Goal: Task Accomplishment & Management: Use online tool/utility

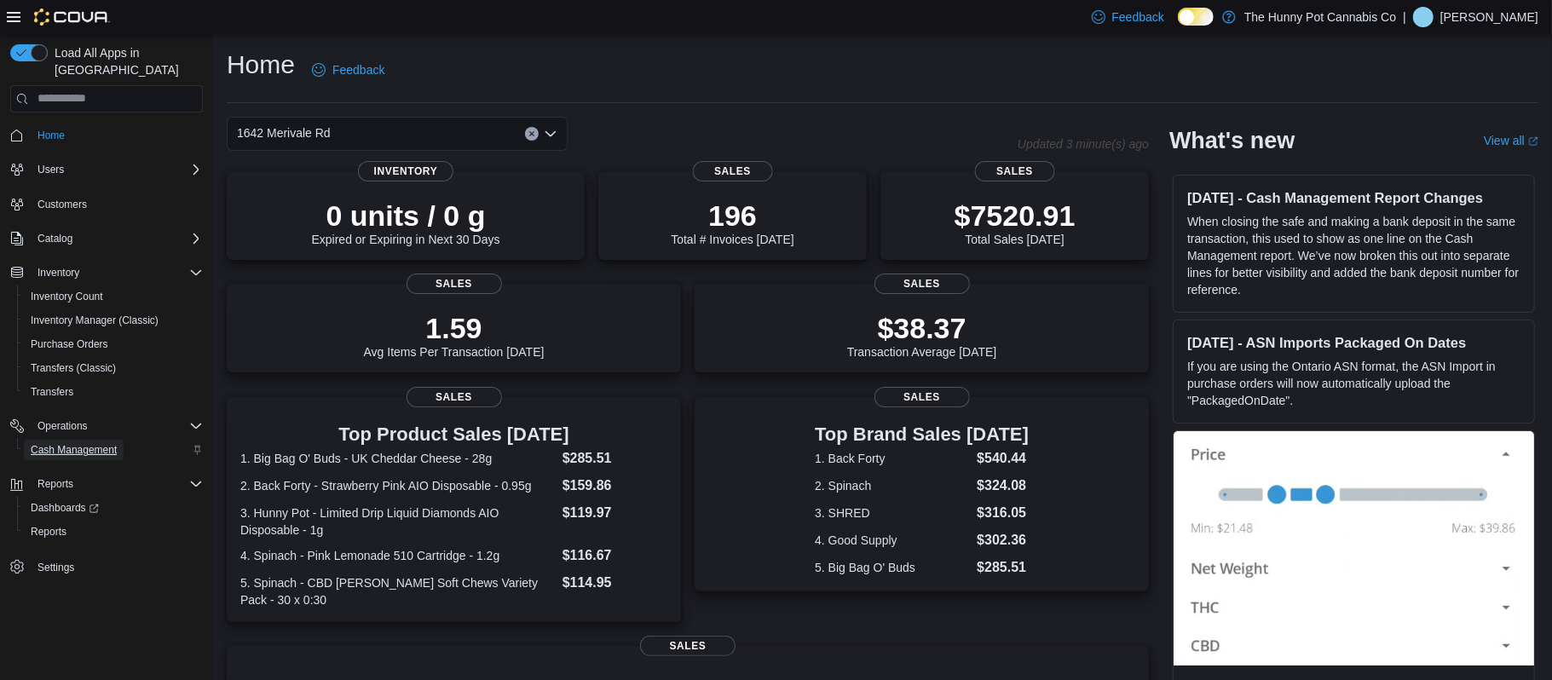
click at [81, 443] on span "Cash Management" at bounding box center [74, 450] width 86 height 14
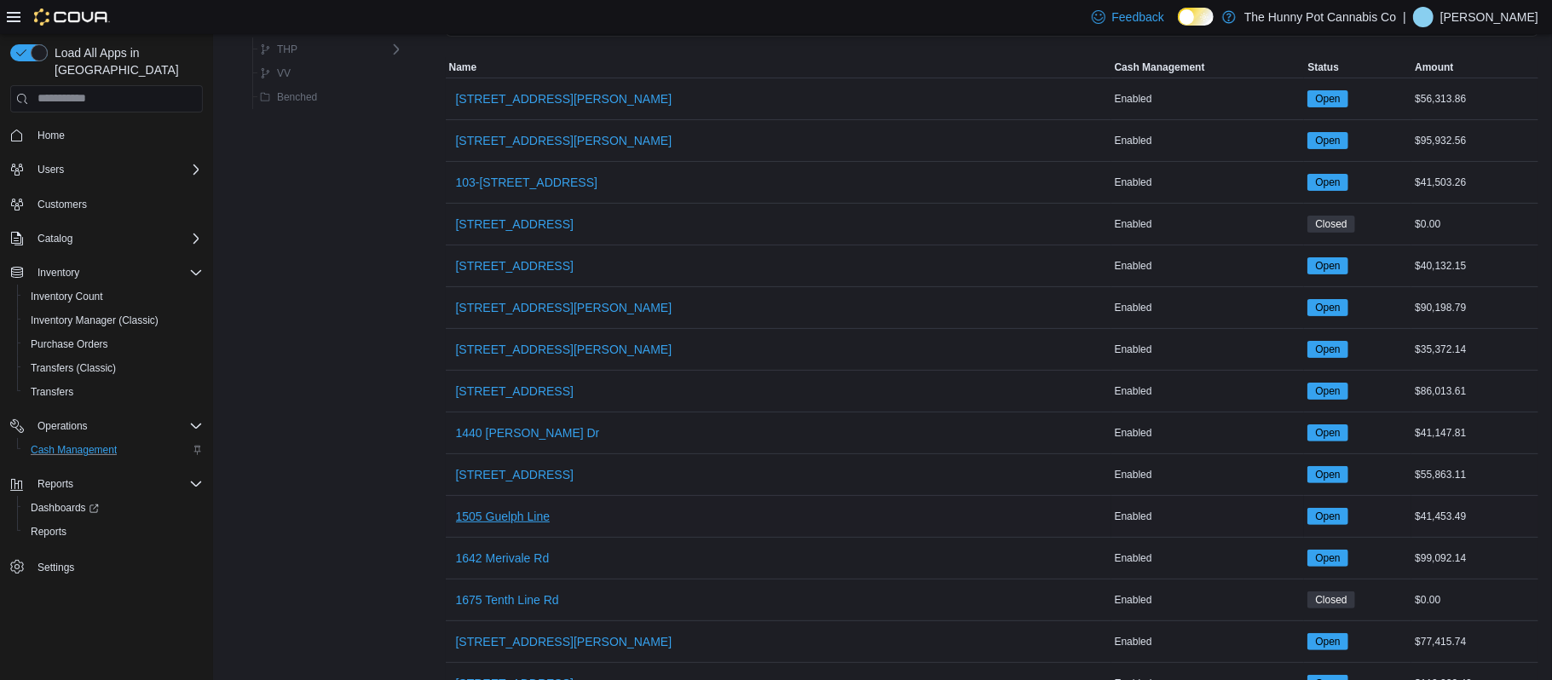
scroll to position [152, 0]
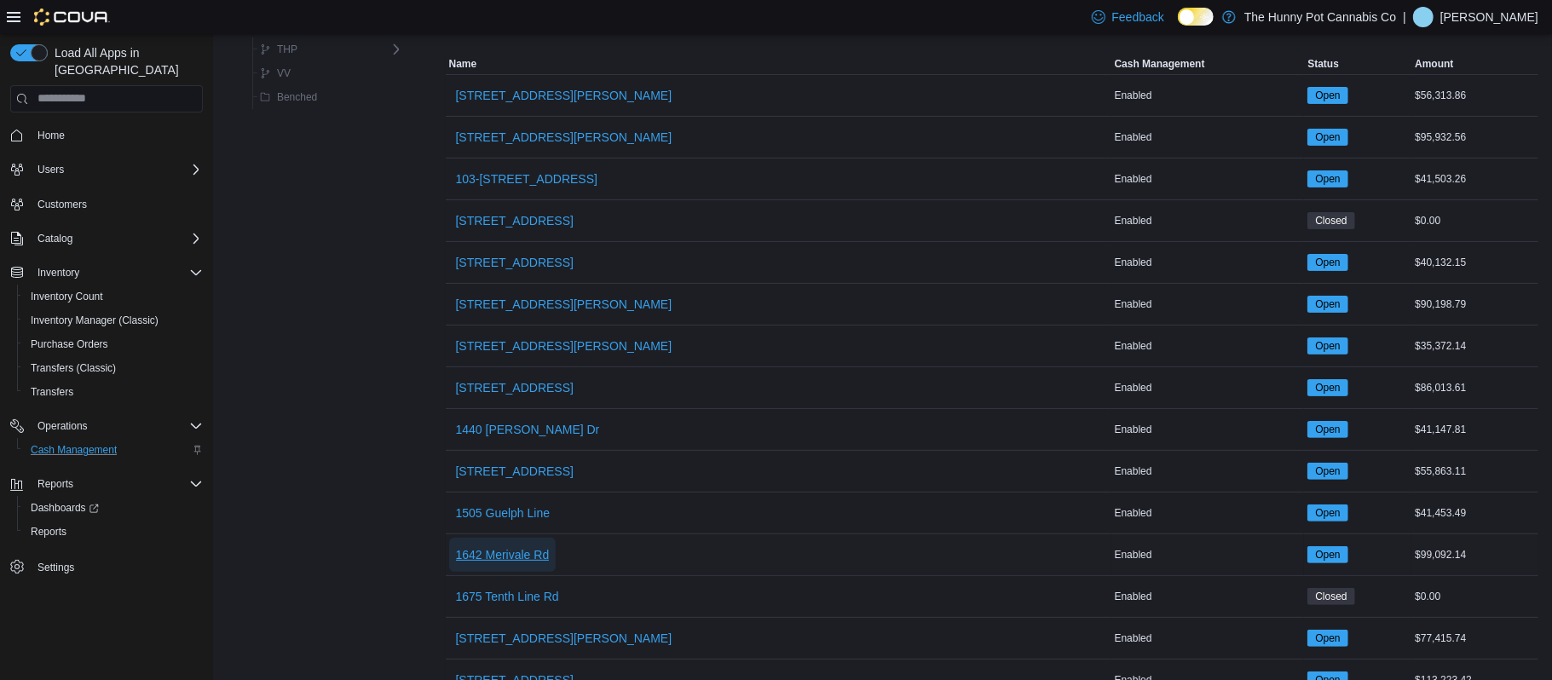
click at [542, 548] on span "1642 Merivale Rd" at bounding box center [503, 555] width 94 height 34
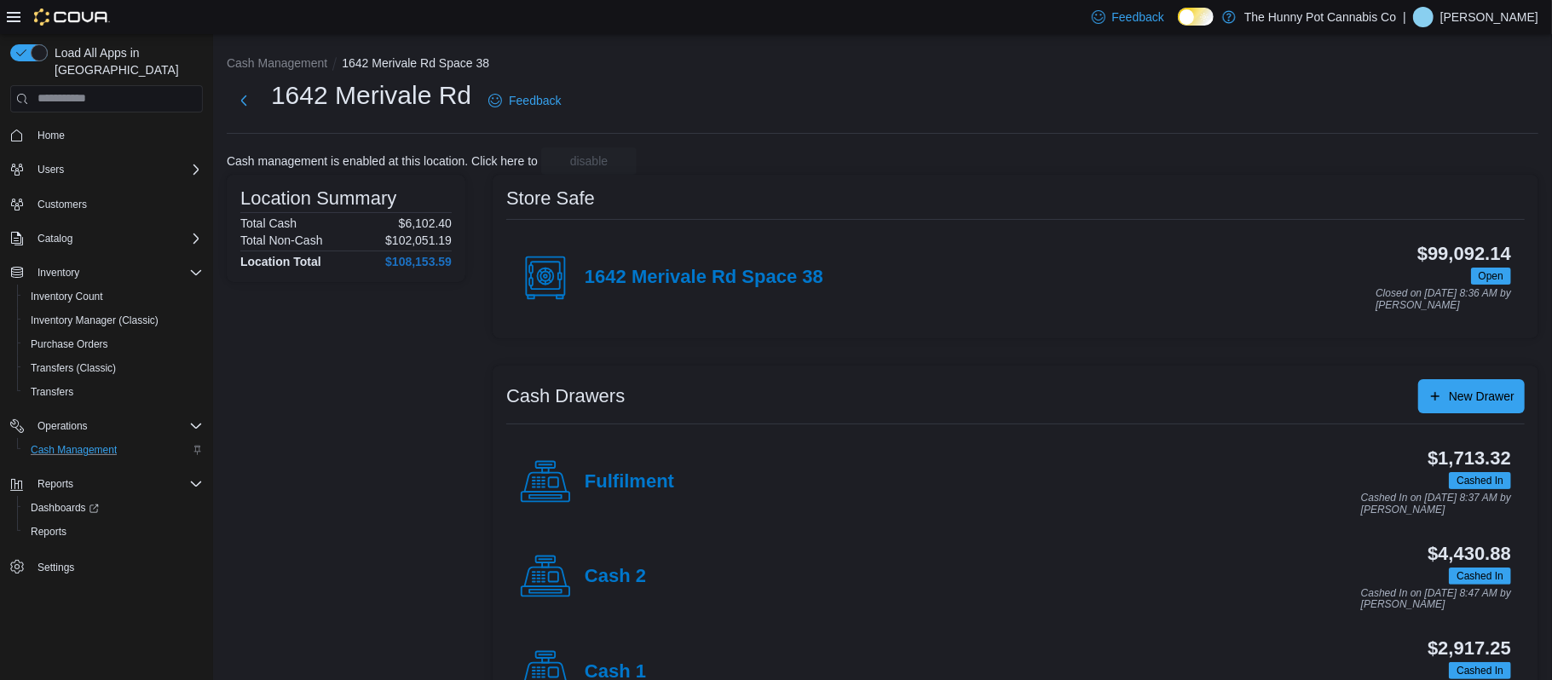
scroll to position [165, 0]
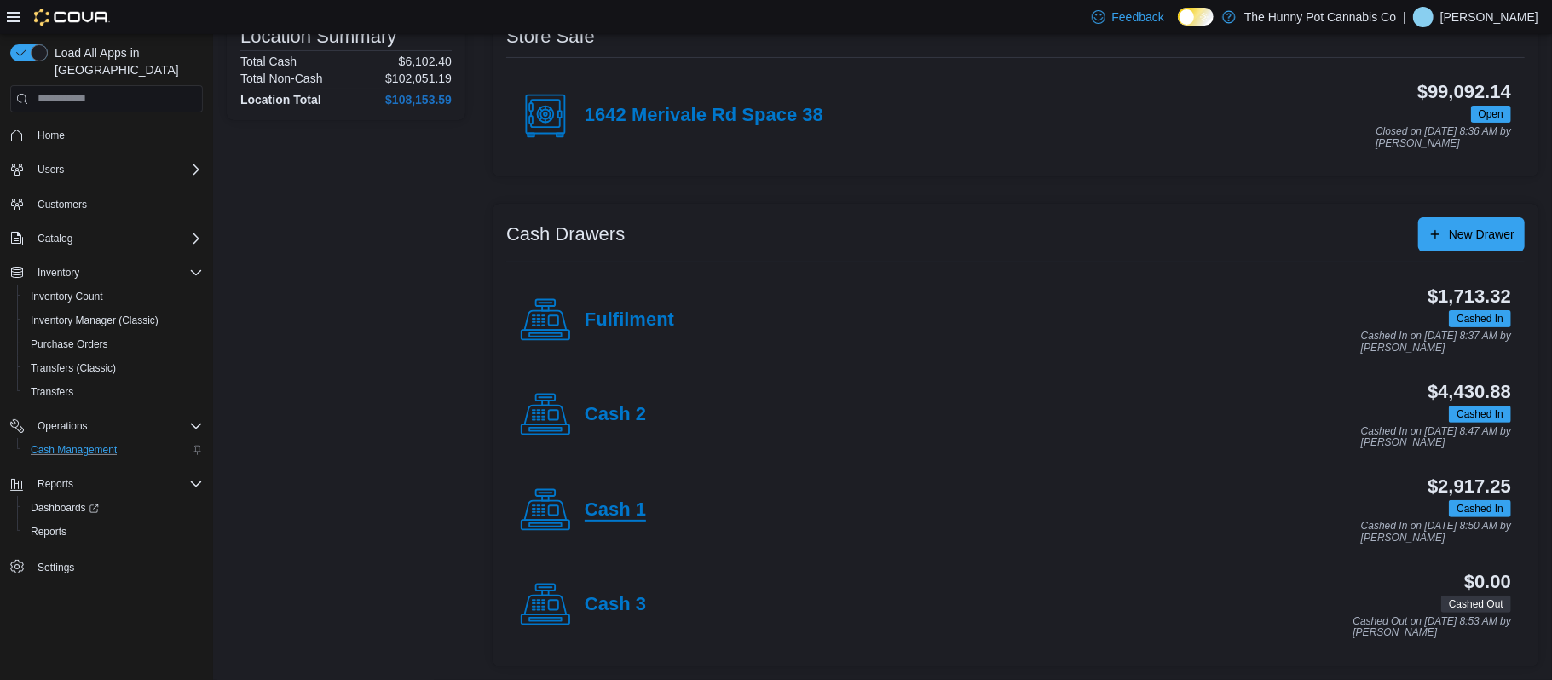
click at [619, 506] on h4 "Cash 1" at bounding box center [615, 511] width 61 height 22
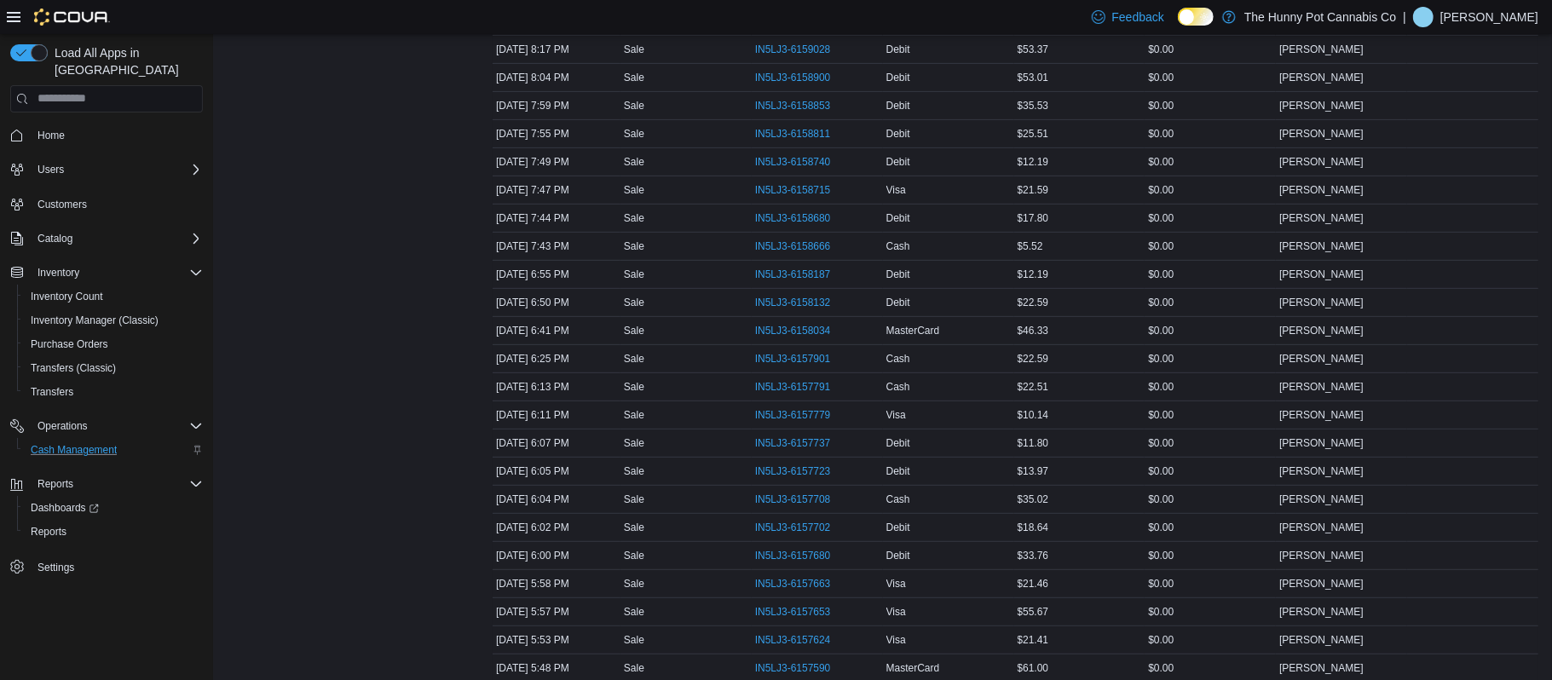
scroll to position [428, 0]
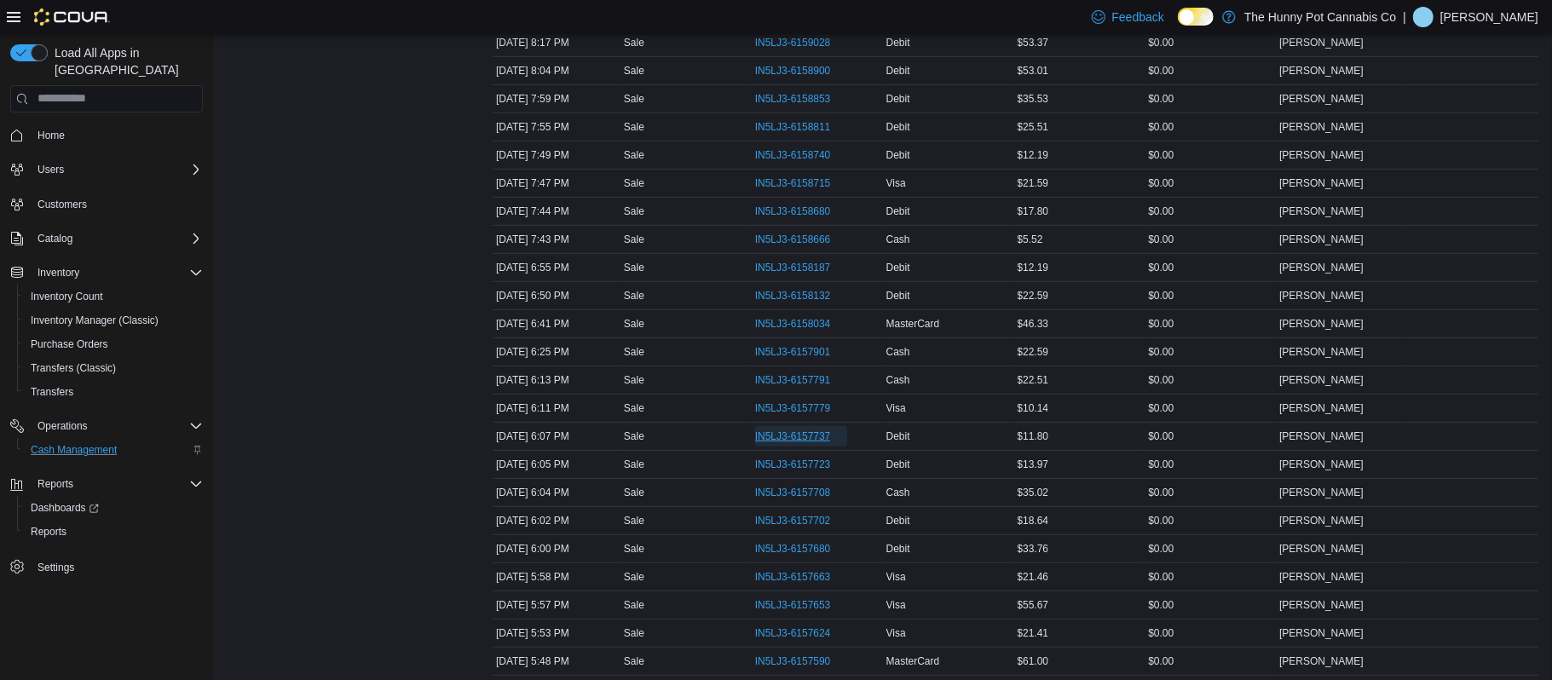
click at [765, 441] on span "IN5LJ3-6157737" at bounding box center [793, 437] width 76 height 14
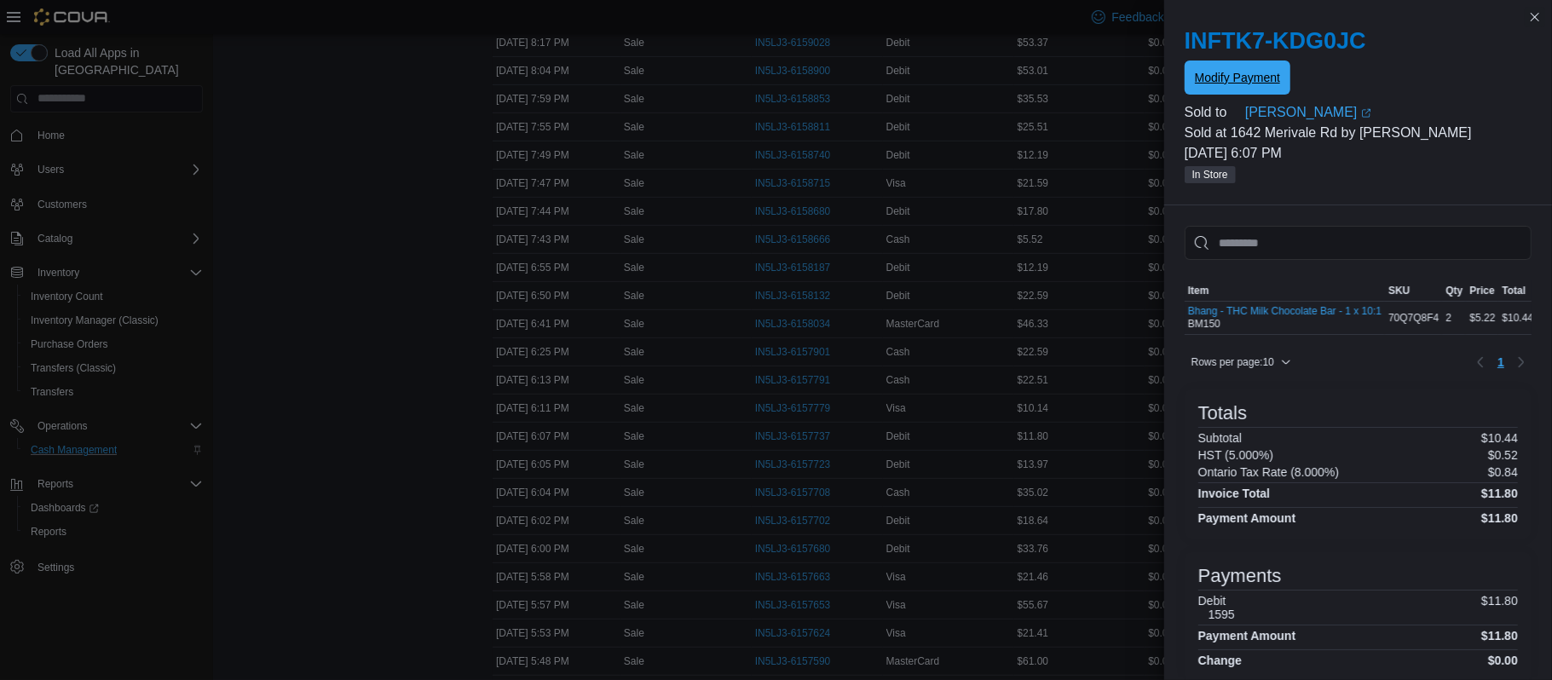
click at [1204, 64] on span "Modify Payment" at bounding box center [1237, 78] width 85 height 34
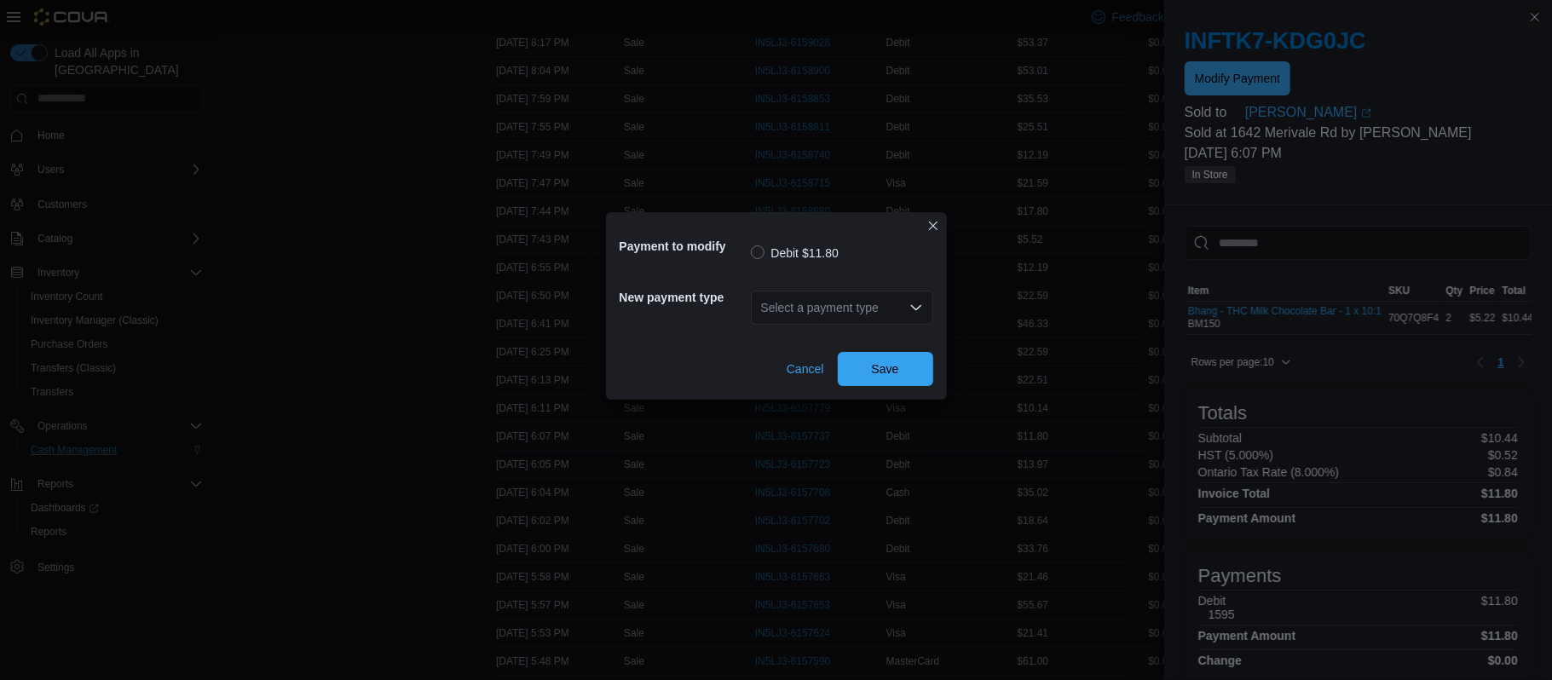
click at [855, 315] on div "Select a payment type" at bounding box center [842, 308] width 182 height 34
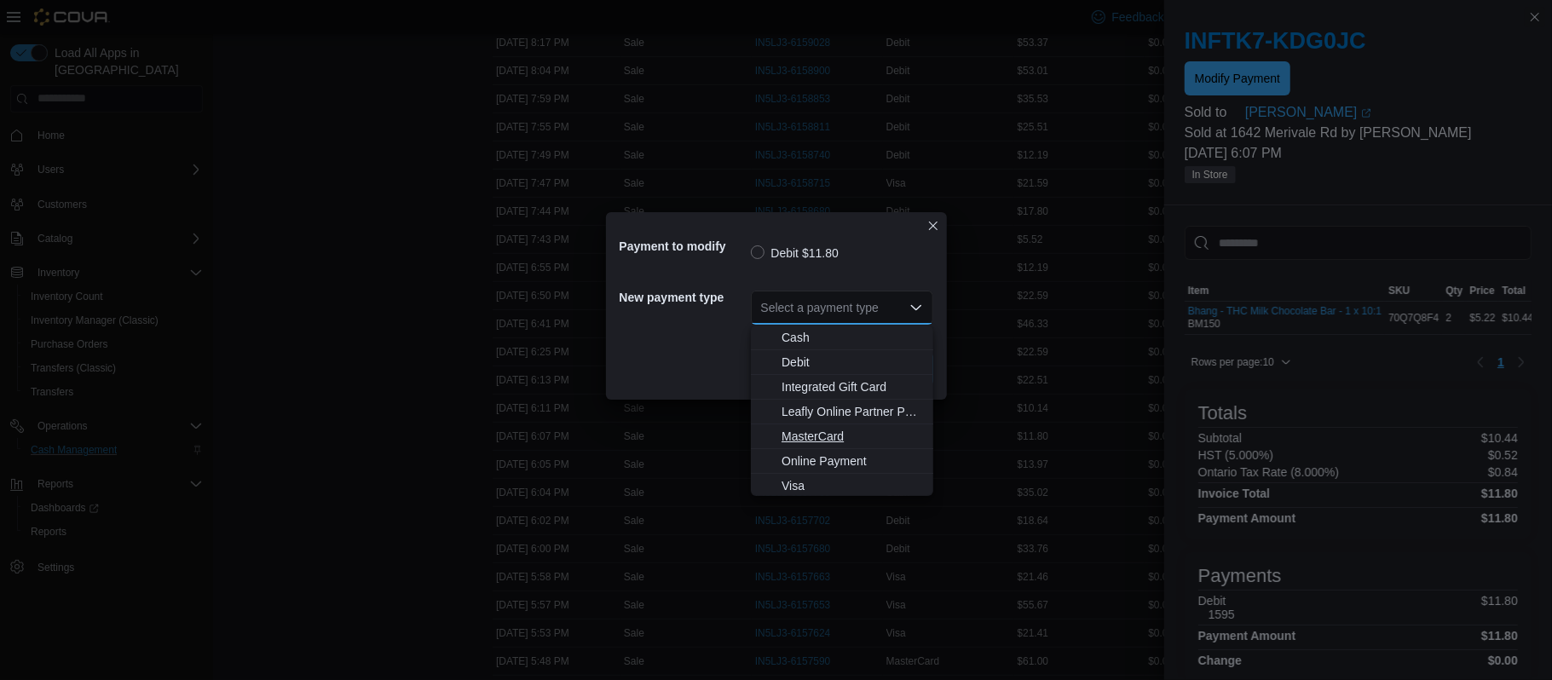
click at [834, 428] on span "MasterCard" at bounding box center [853, 436] width 142 height 17
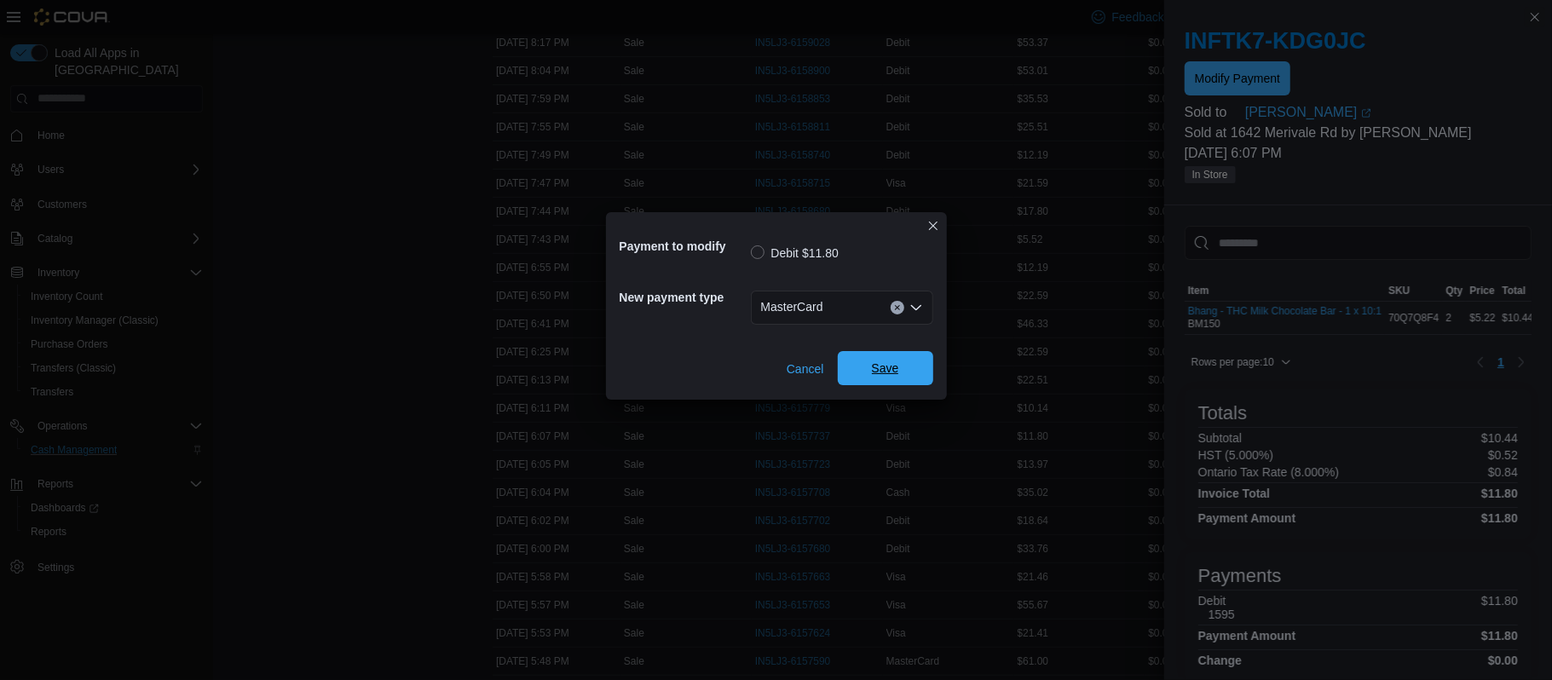
click at [889, 378] on span "Save" at bounding box center [885, 368] width 75 height 34
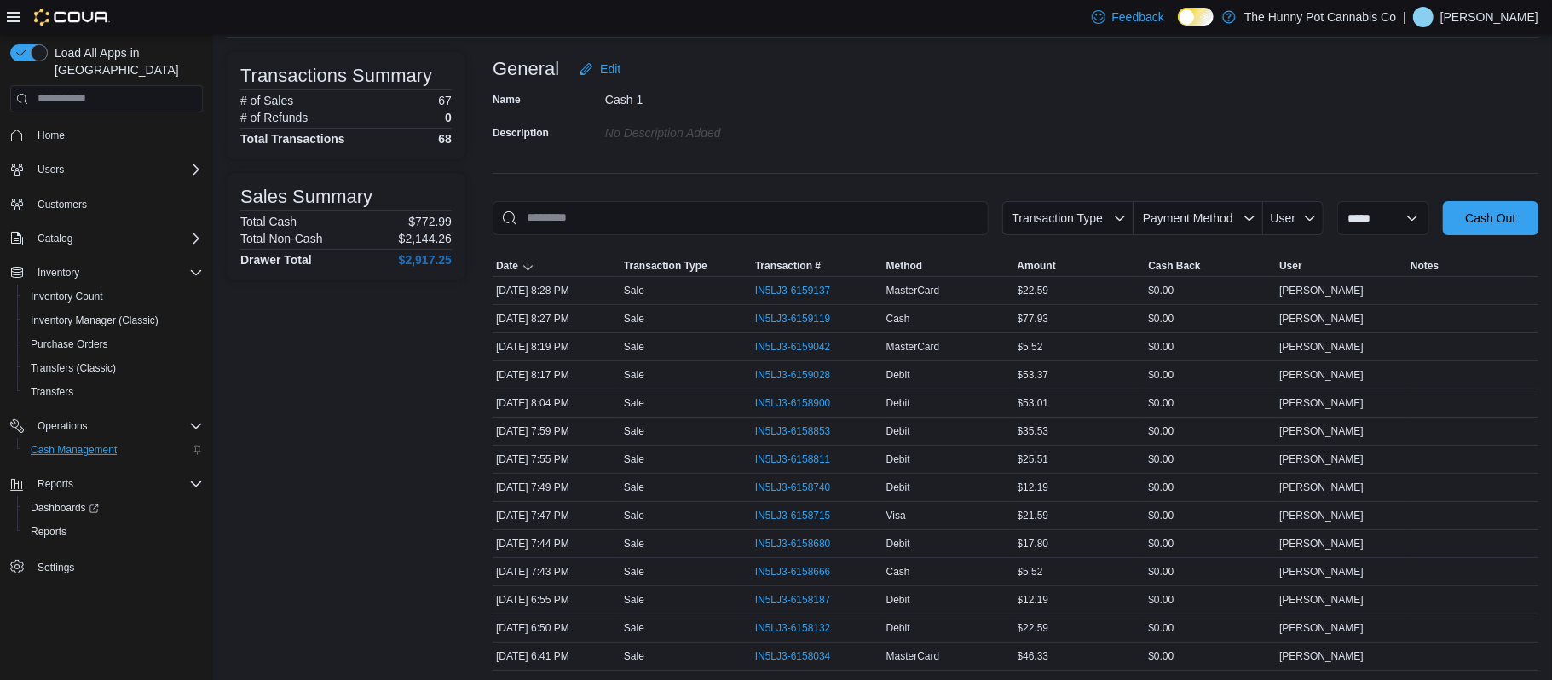
scroll to position [99, 0]
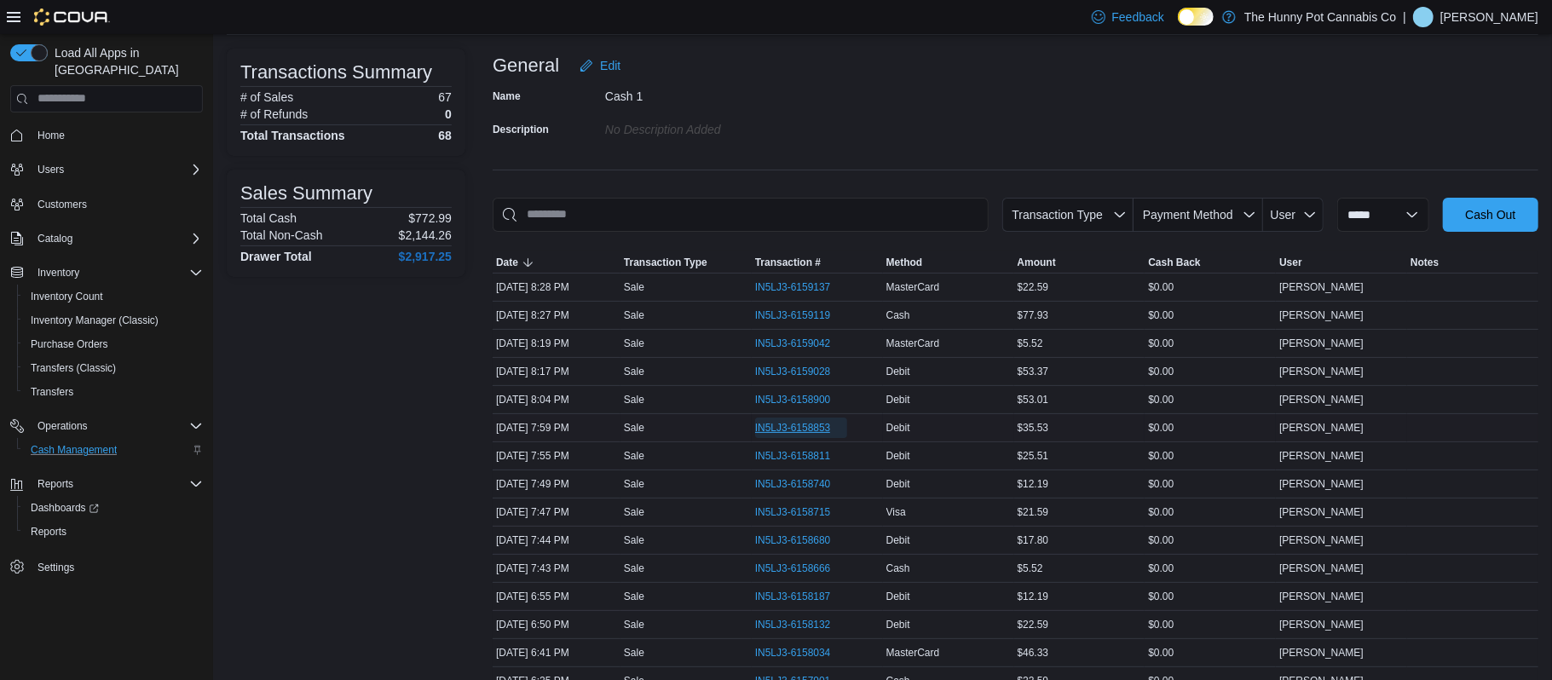
click at [780, 428] on span "IN5LJ3-6158853" at bounding box center [793, 428] width 76 height 14
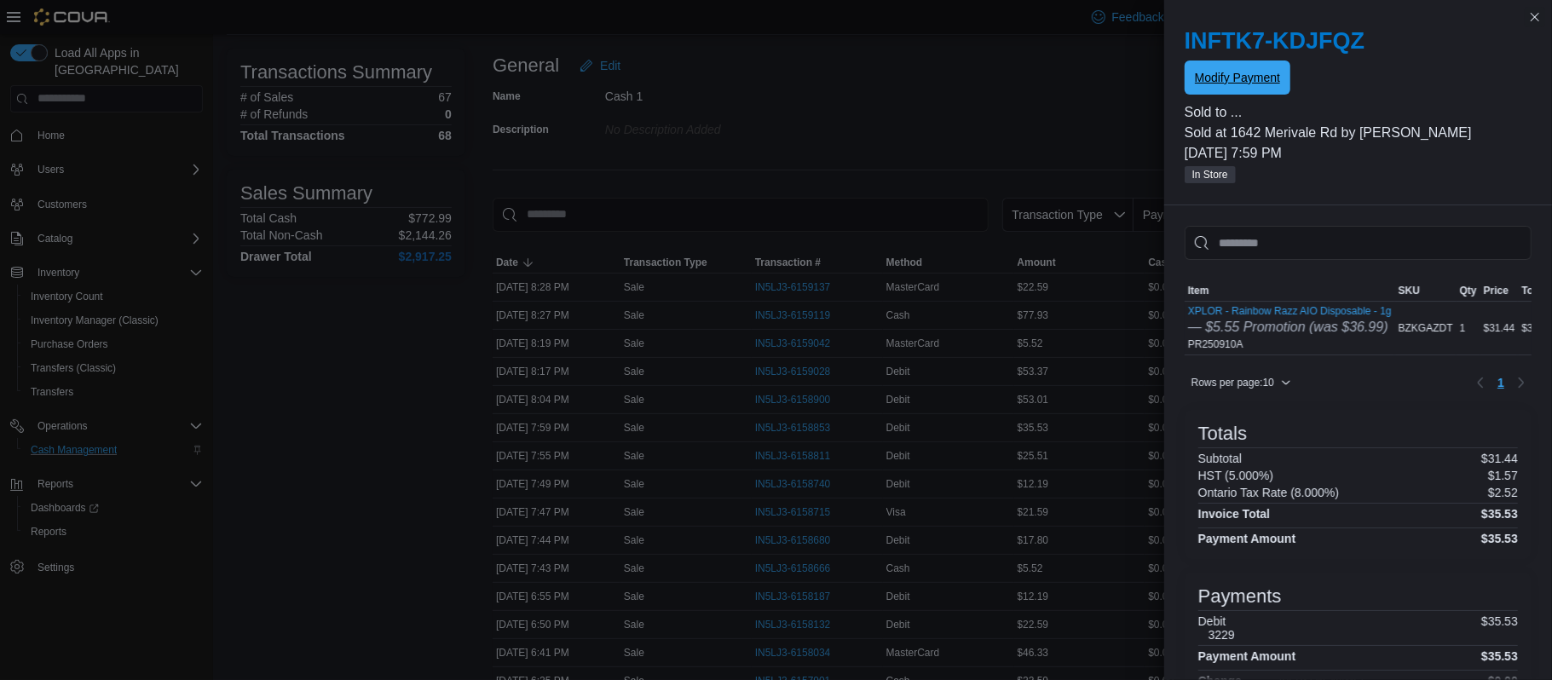
click at [1223, 87] on span "Modify Payment" at bounding box center [1237, 78] width 85 height 34
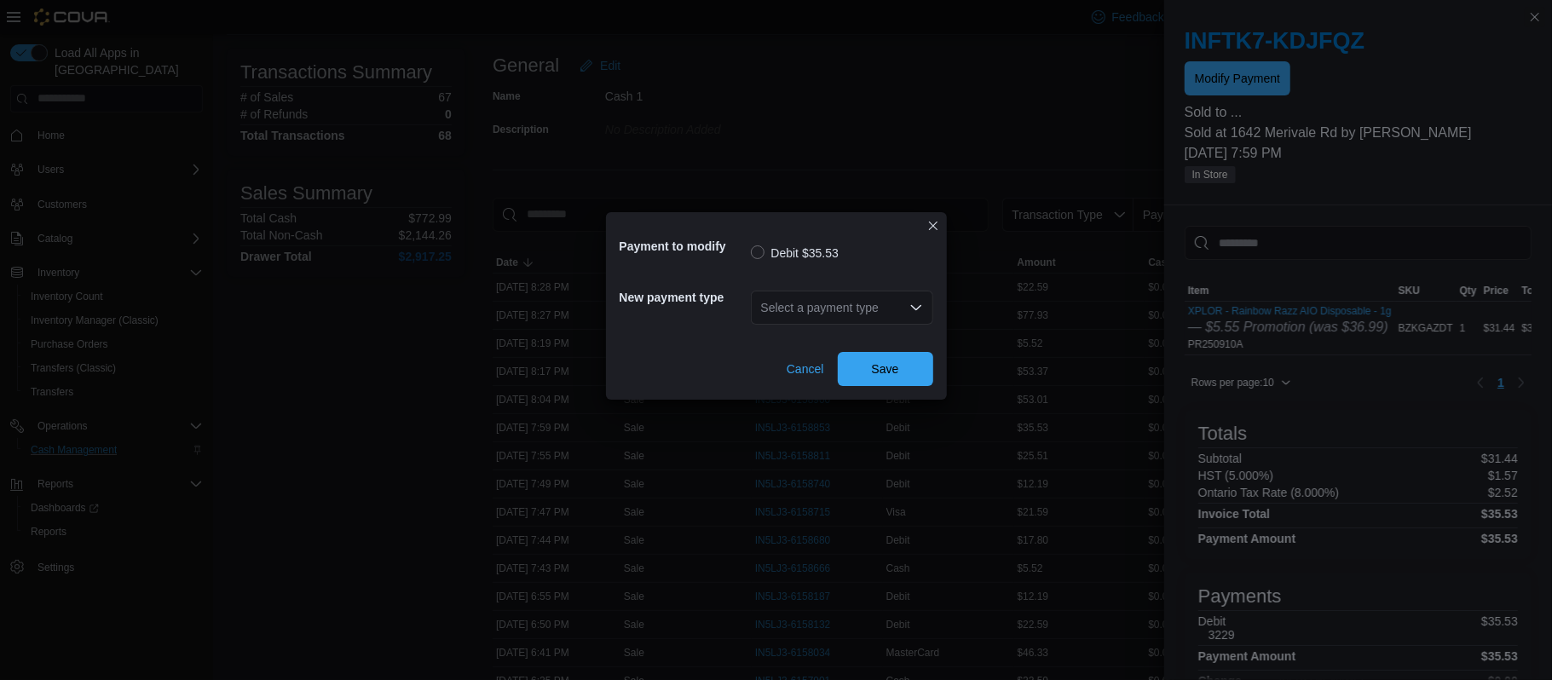
click at [834, 307] on div "Select a payment type" at bounding box center [842, 308] width 182 height 34
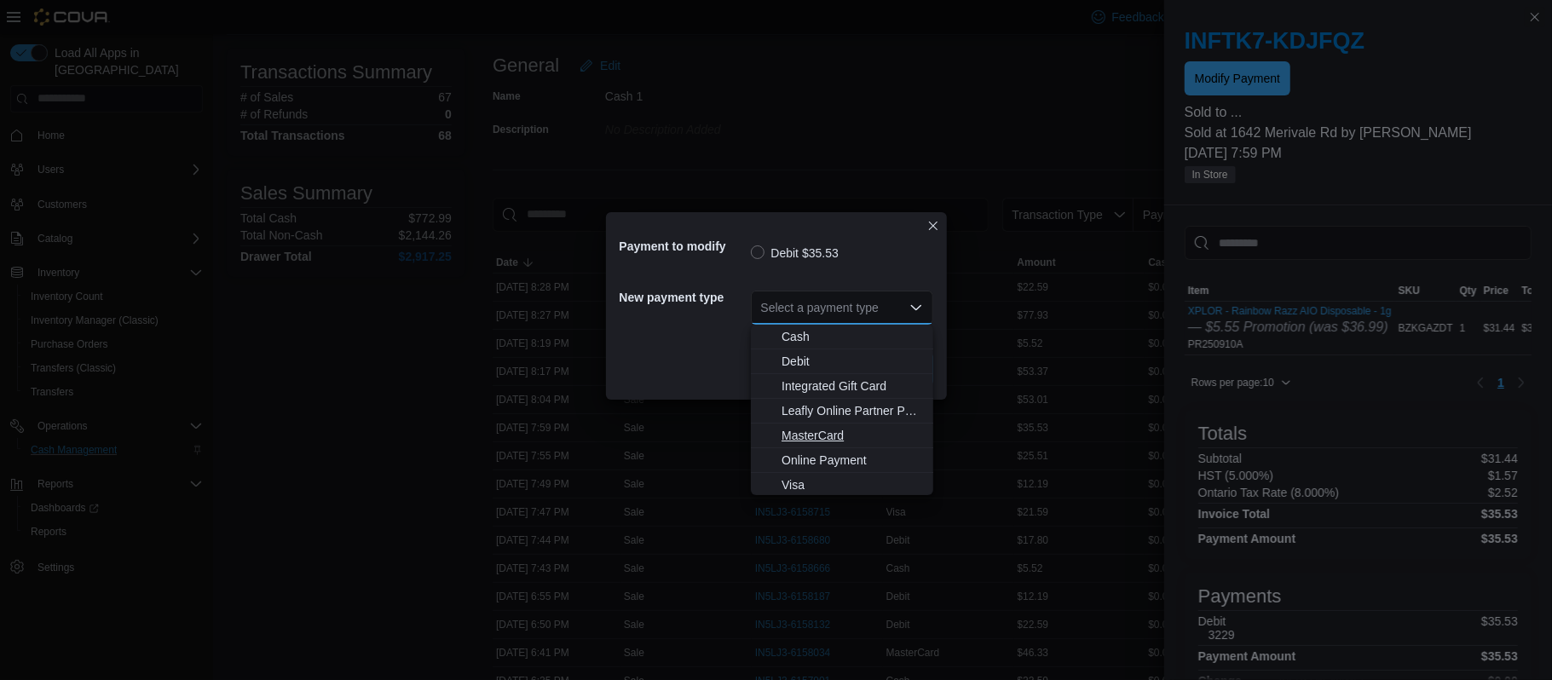
click at [833, 436] on span "MasterCard" at bounding box center [853, 435] width 142 height 17
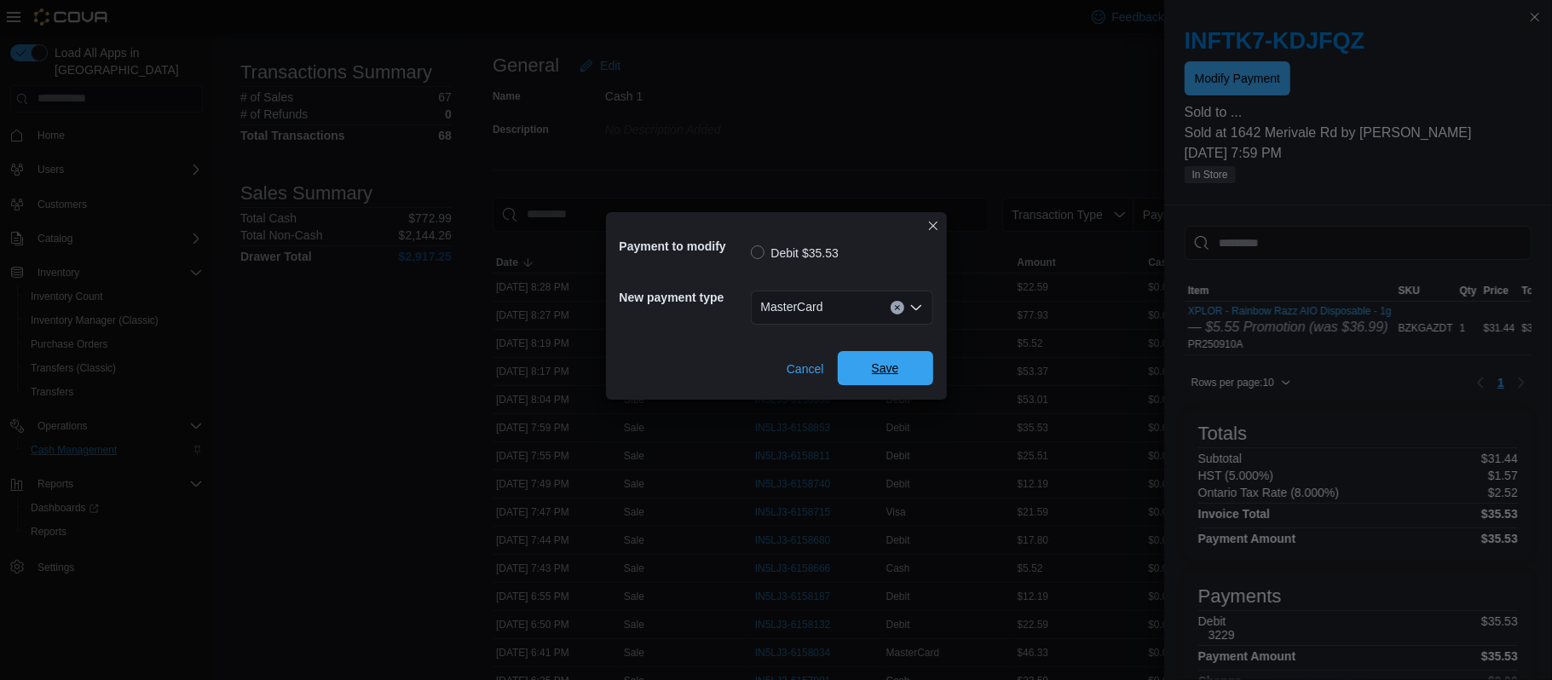
click at [879, 380] on span "Save" at bounding box center [885, 368] width 75 height 34
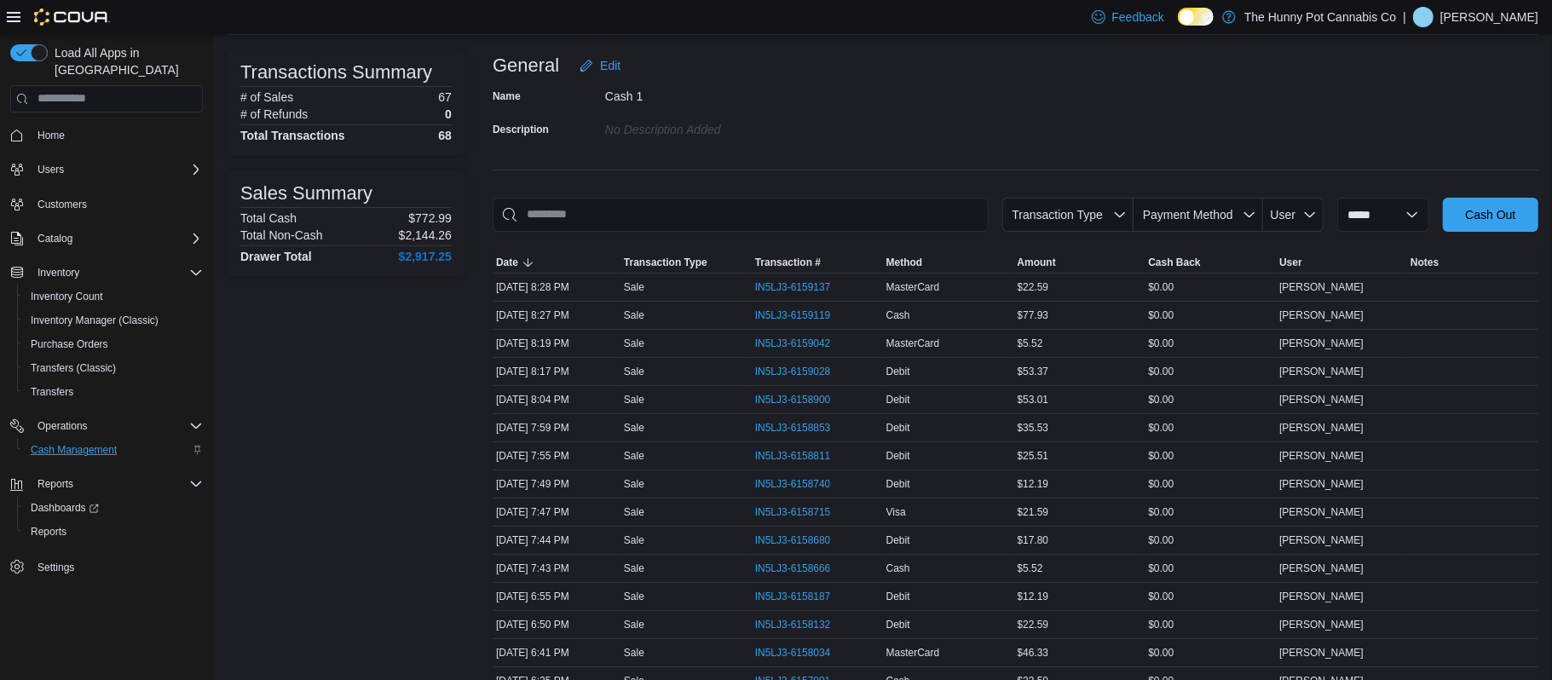
scroll to position [0, 0]
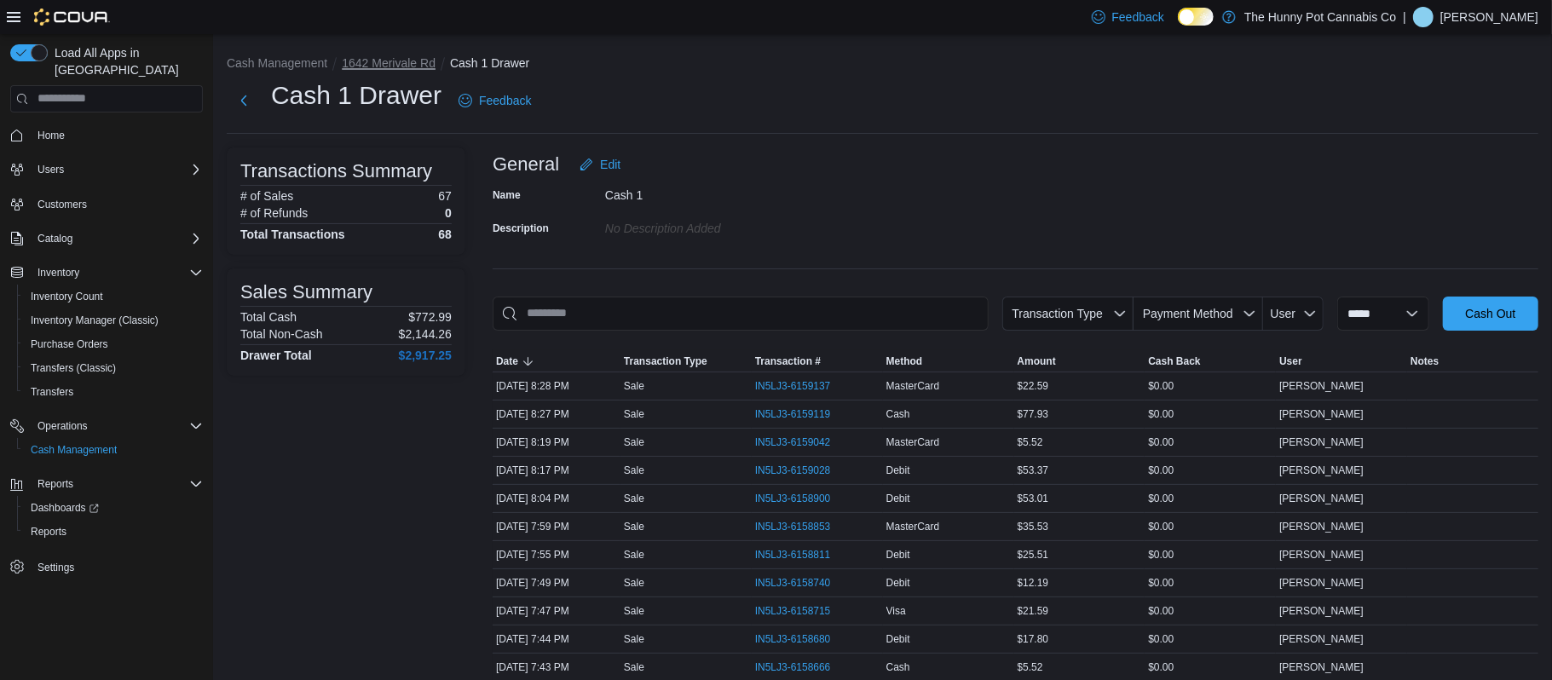
click at [391, 67] on button "1642 Merivale Rd" at bounding box center [389, 63] width 94 height 14
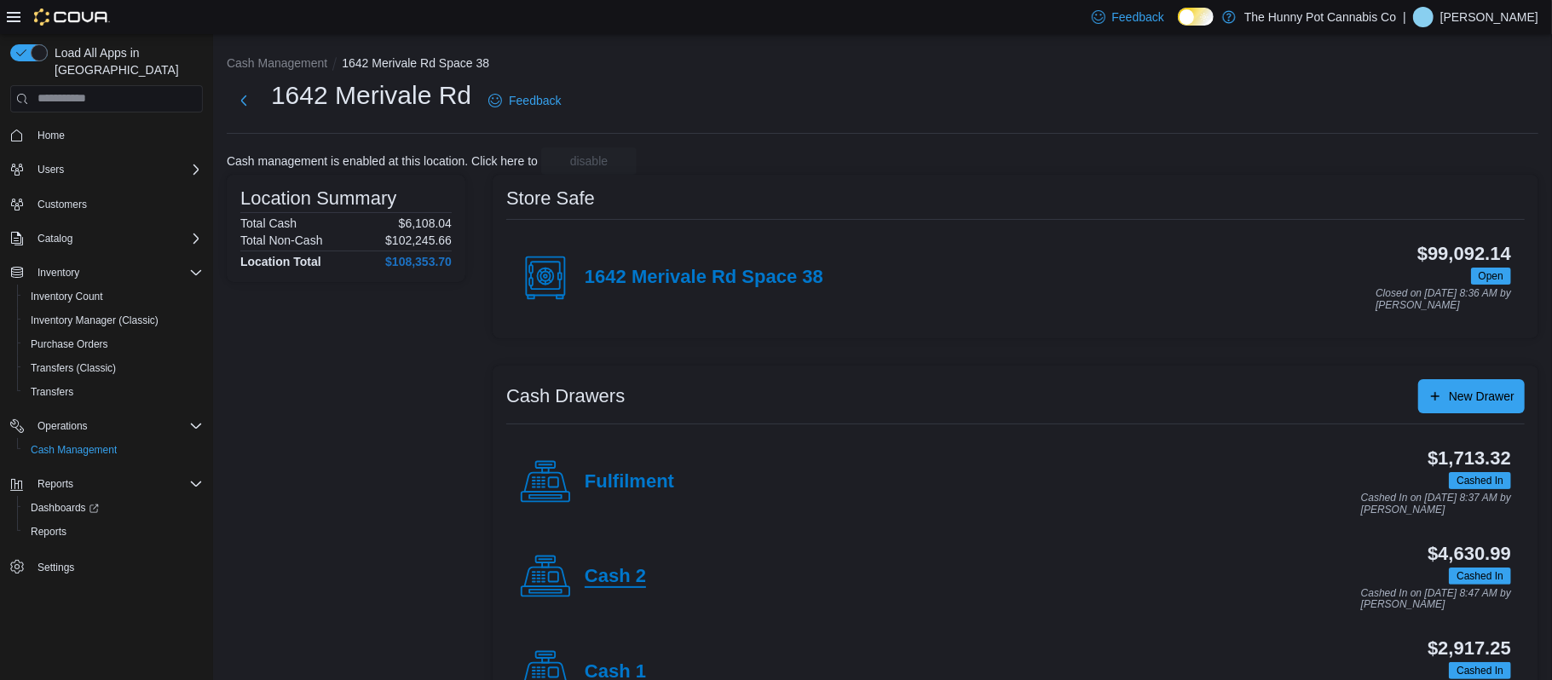
click at [601, 581] on h4 "Cash 2" at bounding box center [615, 577] width 61 height 22
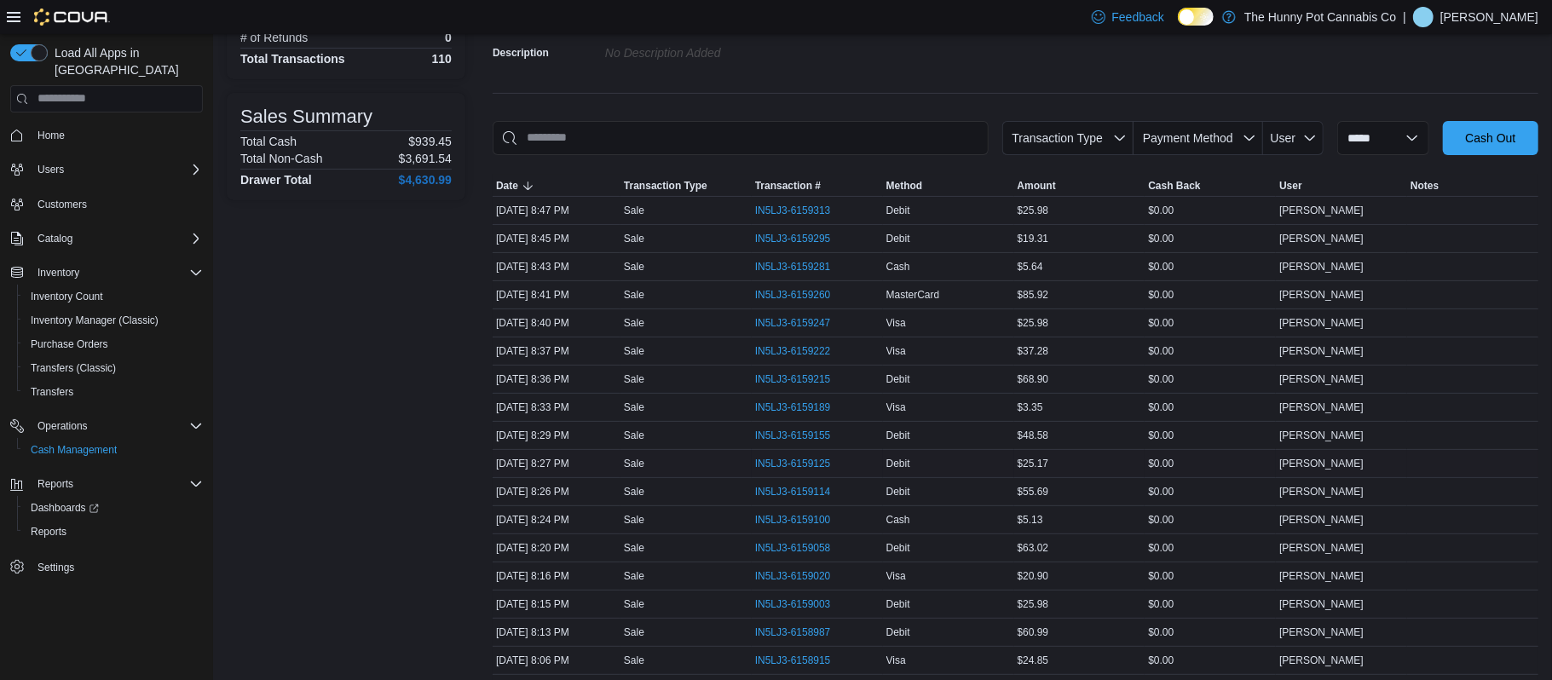
scroll to position [179, 0]
click at [768, 547] on span "IN5LJ3-6159058" at bounding box center [793, 545] width 76 height 14
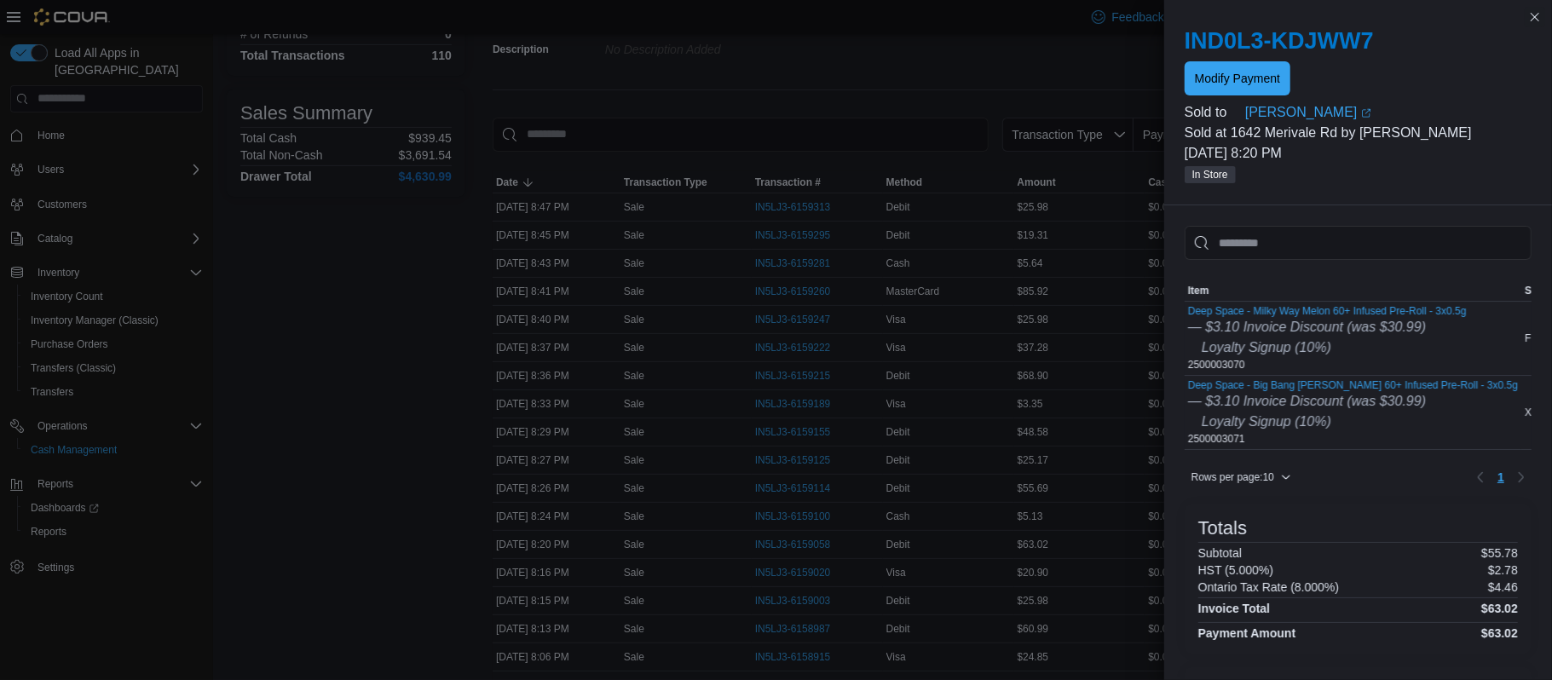
click at [1210, 102] on div "Sold to" at bounding box center [1213, 112] width 57 height 20
click at [1214, 86] on span "Modify Payment" at bounding box center [1237, 78] width 85 height 34
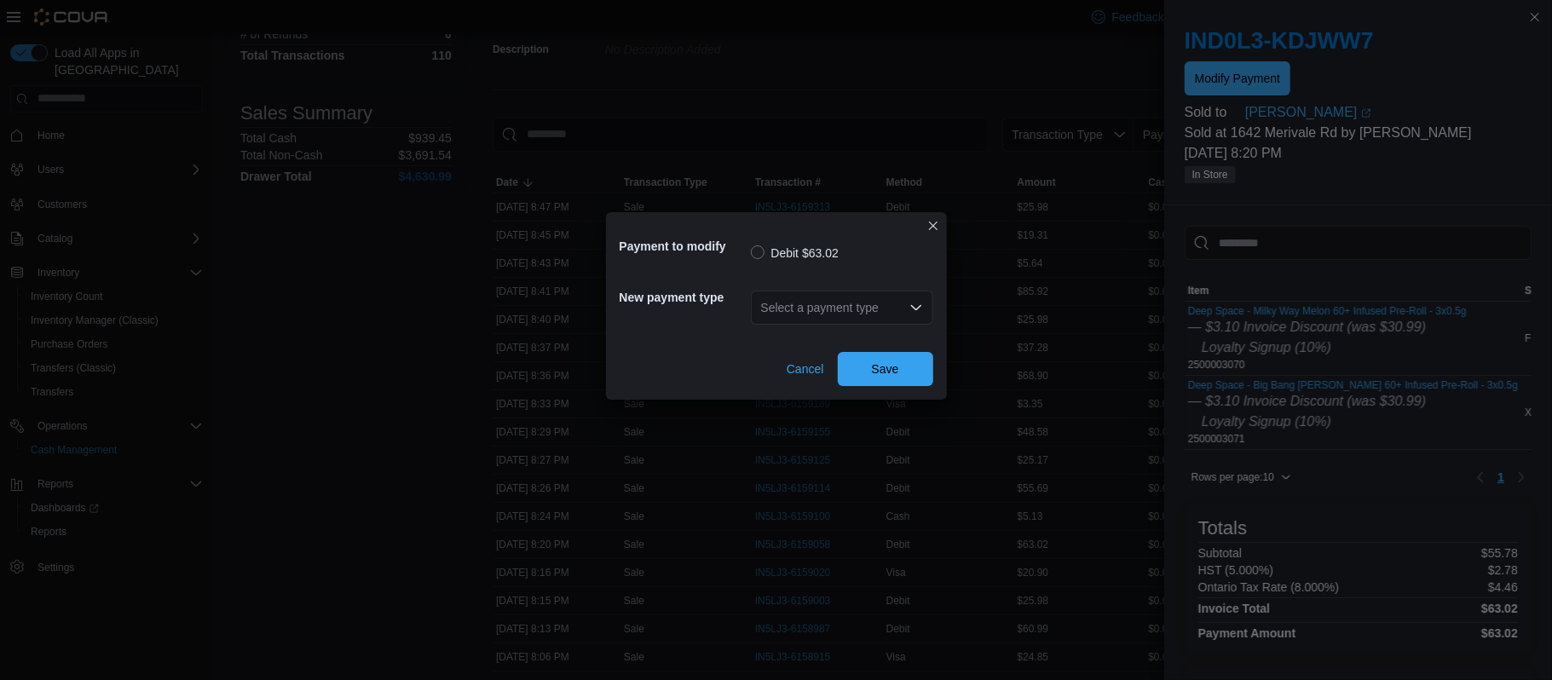
click at [822, 313] on div "Select a payment type" at bounding box center [842, 308] width 182 height 34
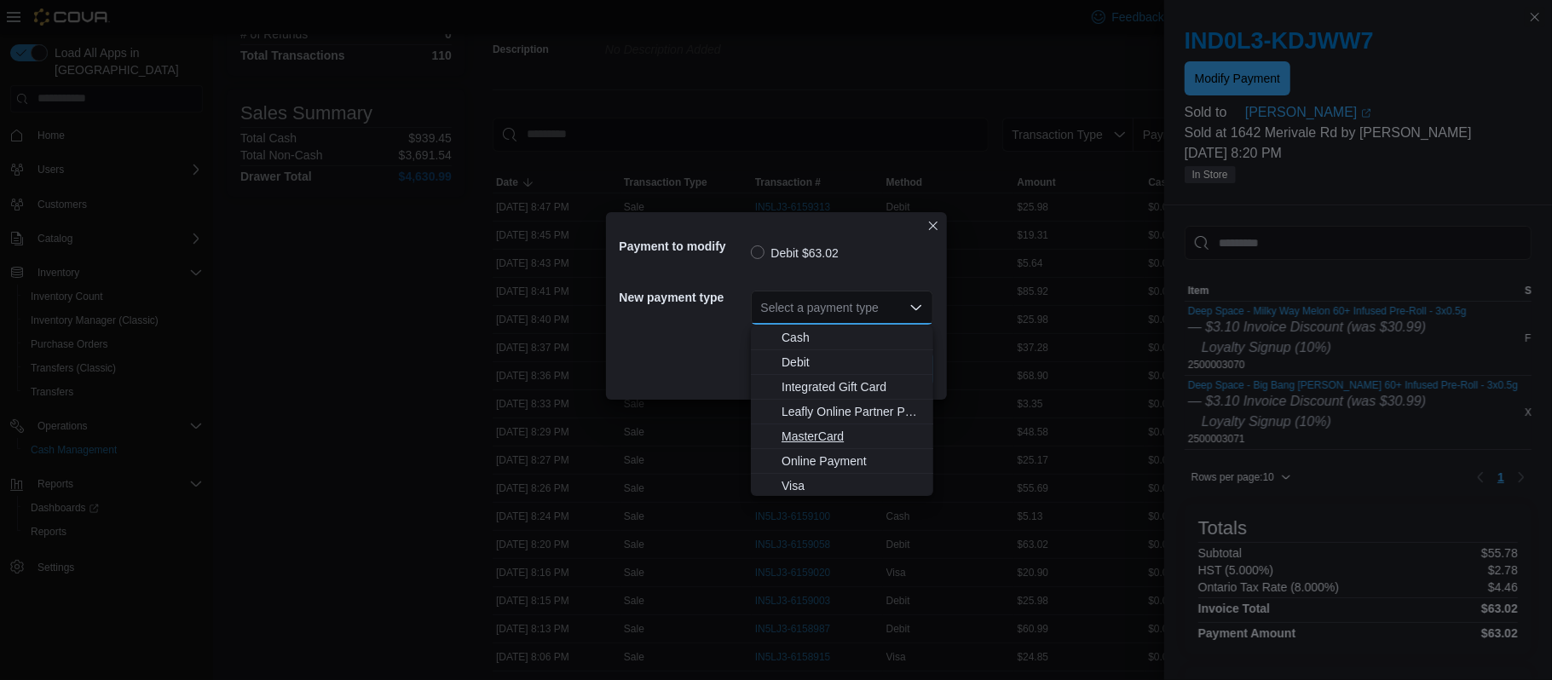
click at [840, 434] on span "MasterCard" at bounding box center [853, 436] width 142 height 17
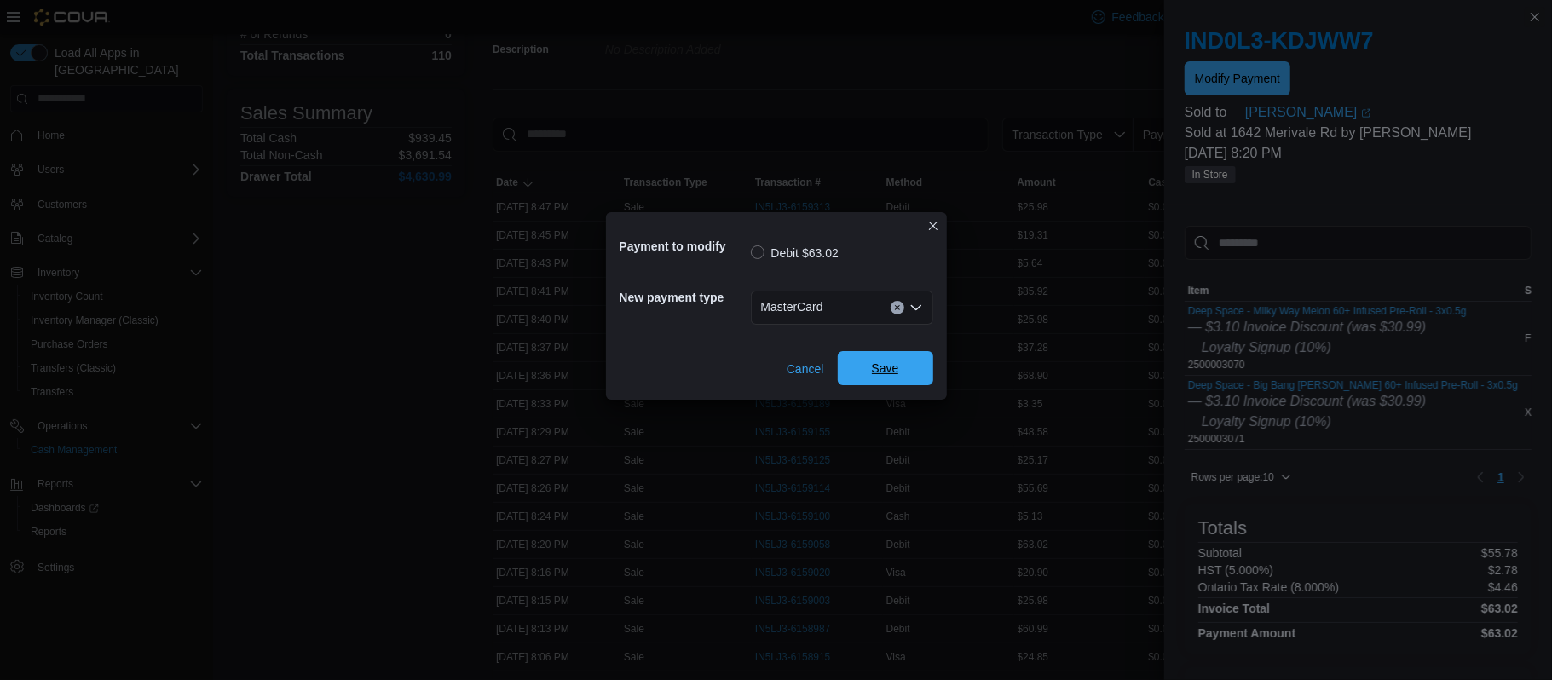
click at [883, 385] on span "Save" at bounding box center [885, 368] width 75 height 34
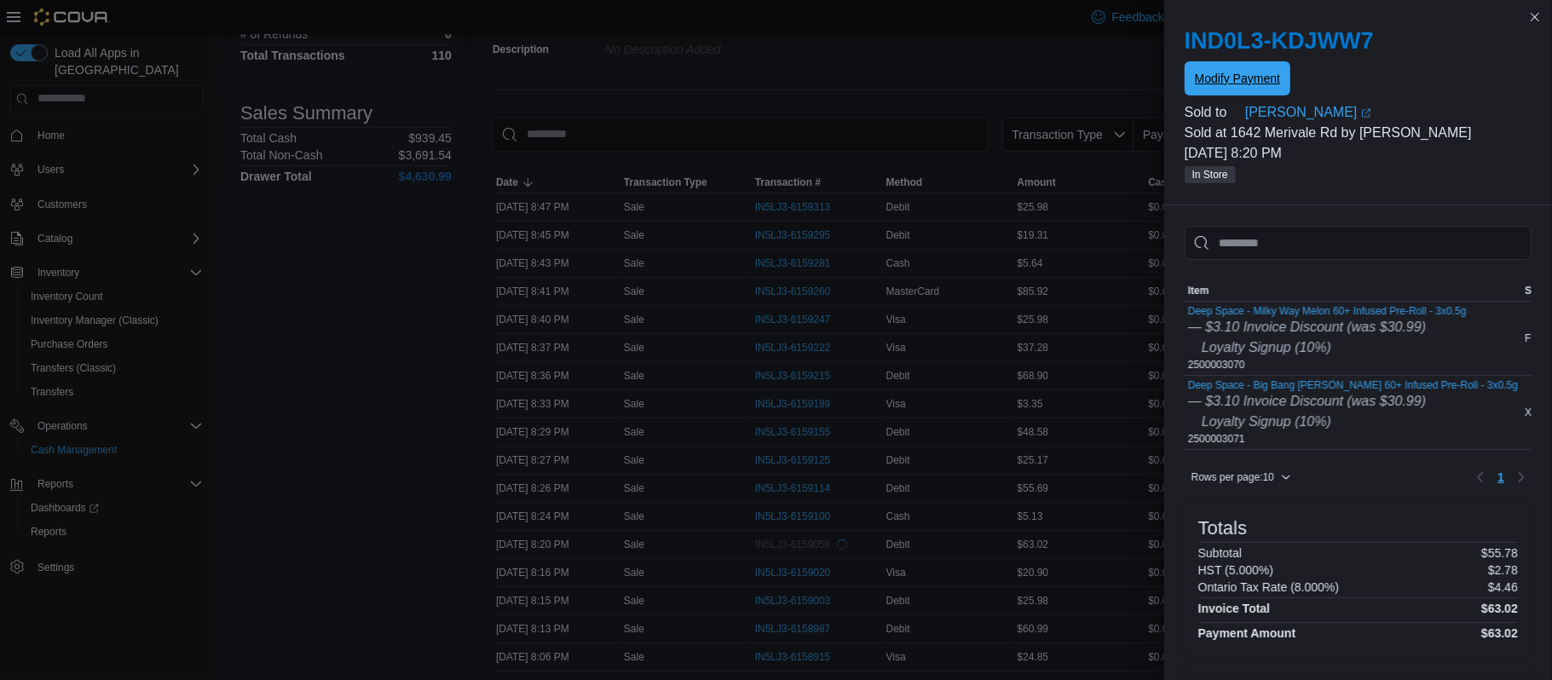
scroll to position [0, 0]
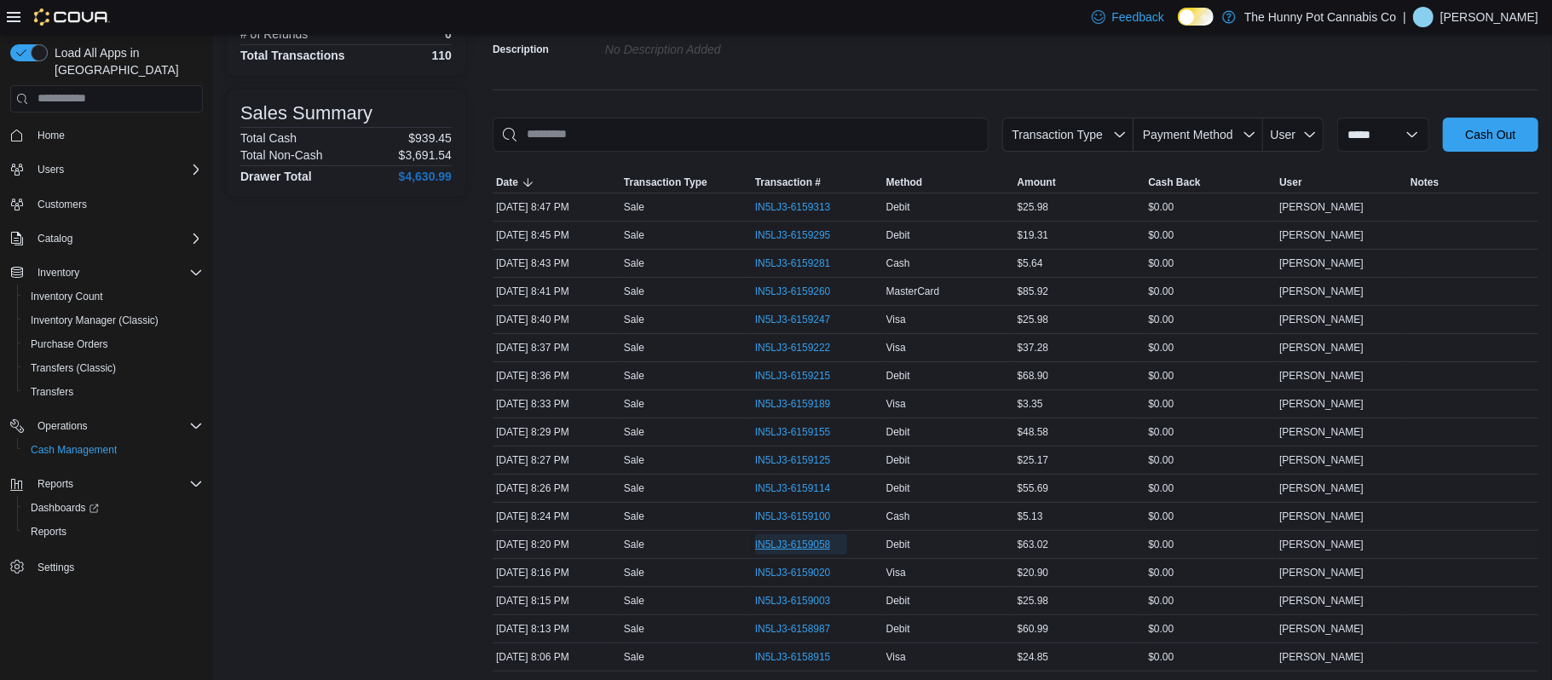
click at [762, 549] on span "IN5LJ3-6159058" at bounding box center [793, 545] width 76 height 14
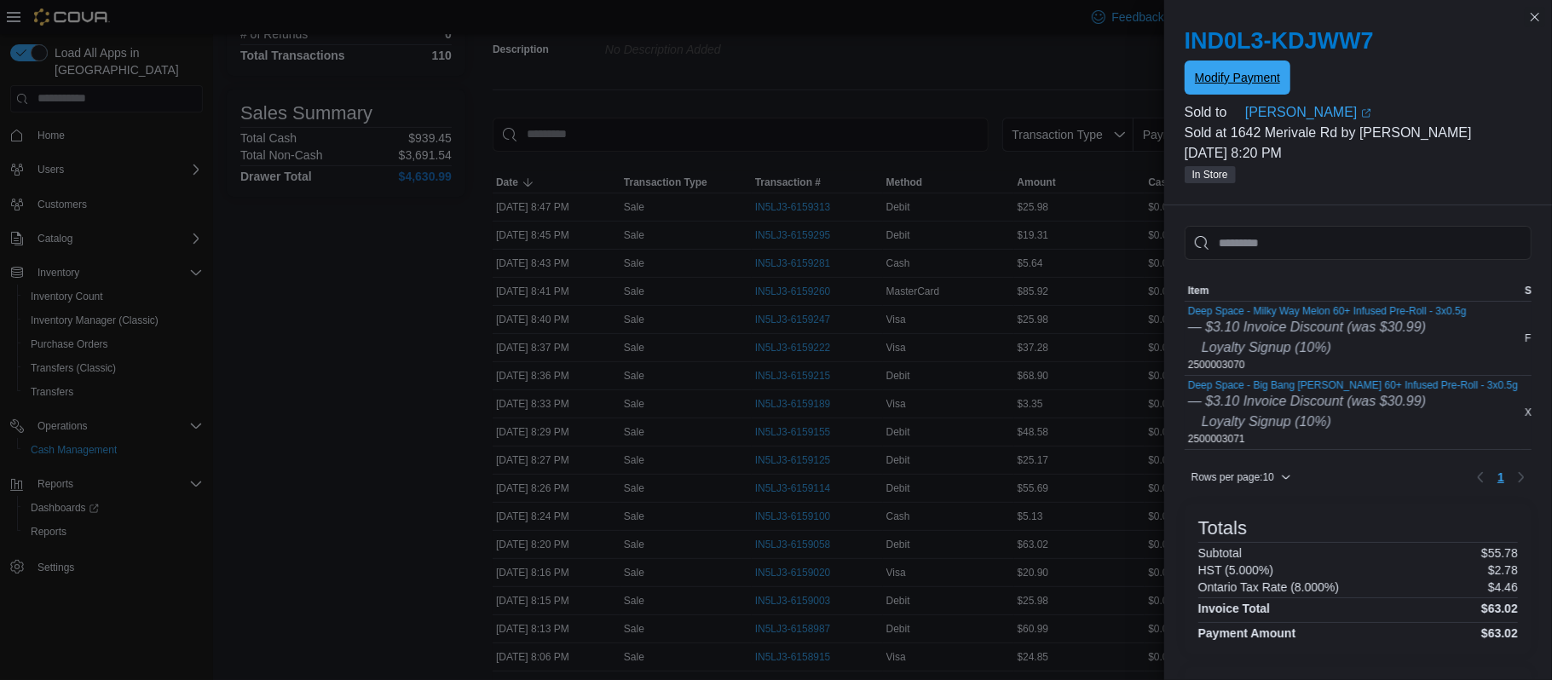
click at [1225, 73] on span "Modify Payment" at bounding box center [1237, 77] width 85 height 17
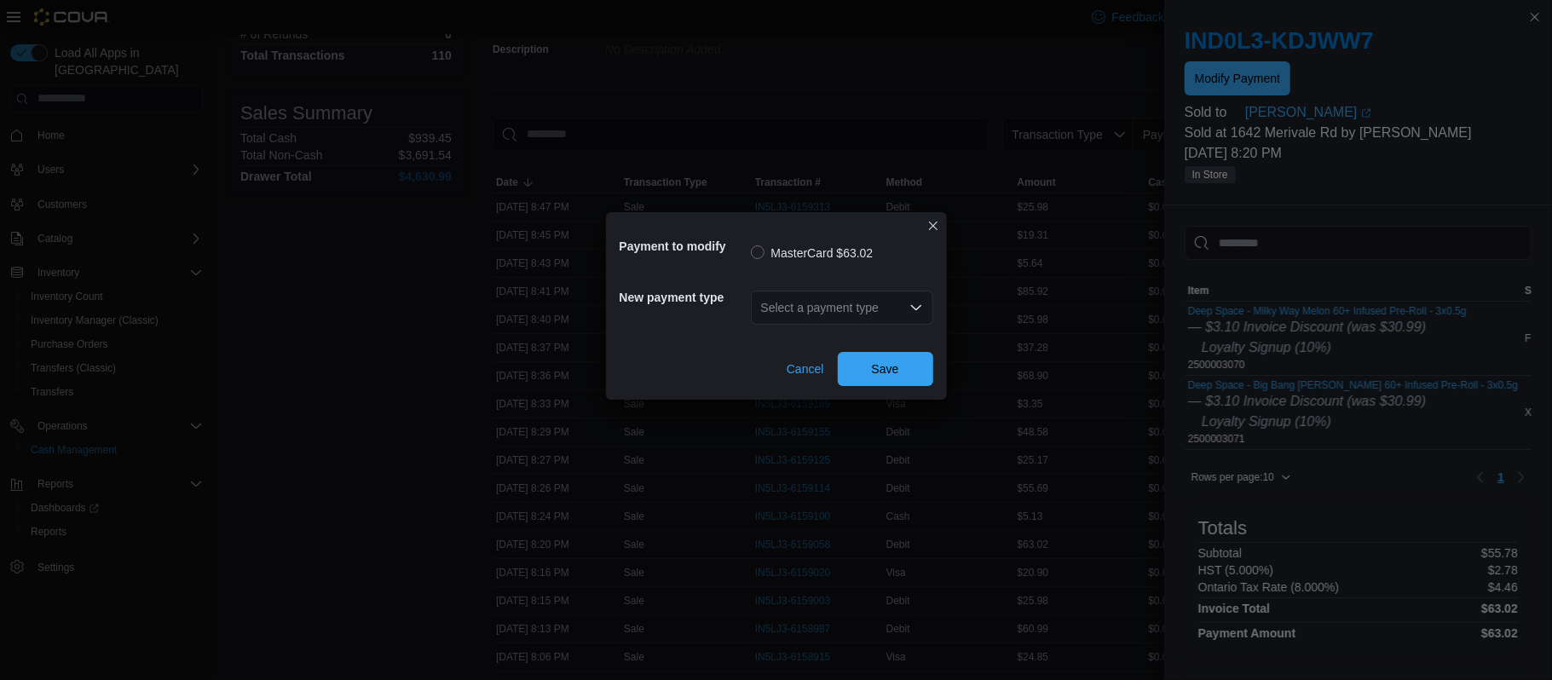
click at [797, 311] on div "Select a payment type" at bounding box center [842, 308] width 182 height 34
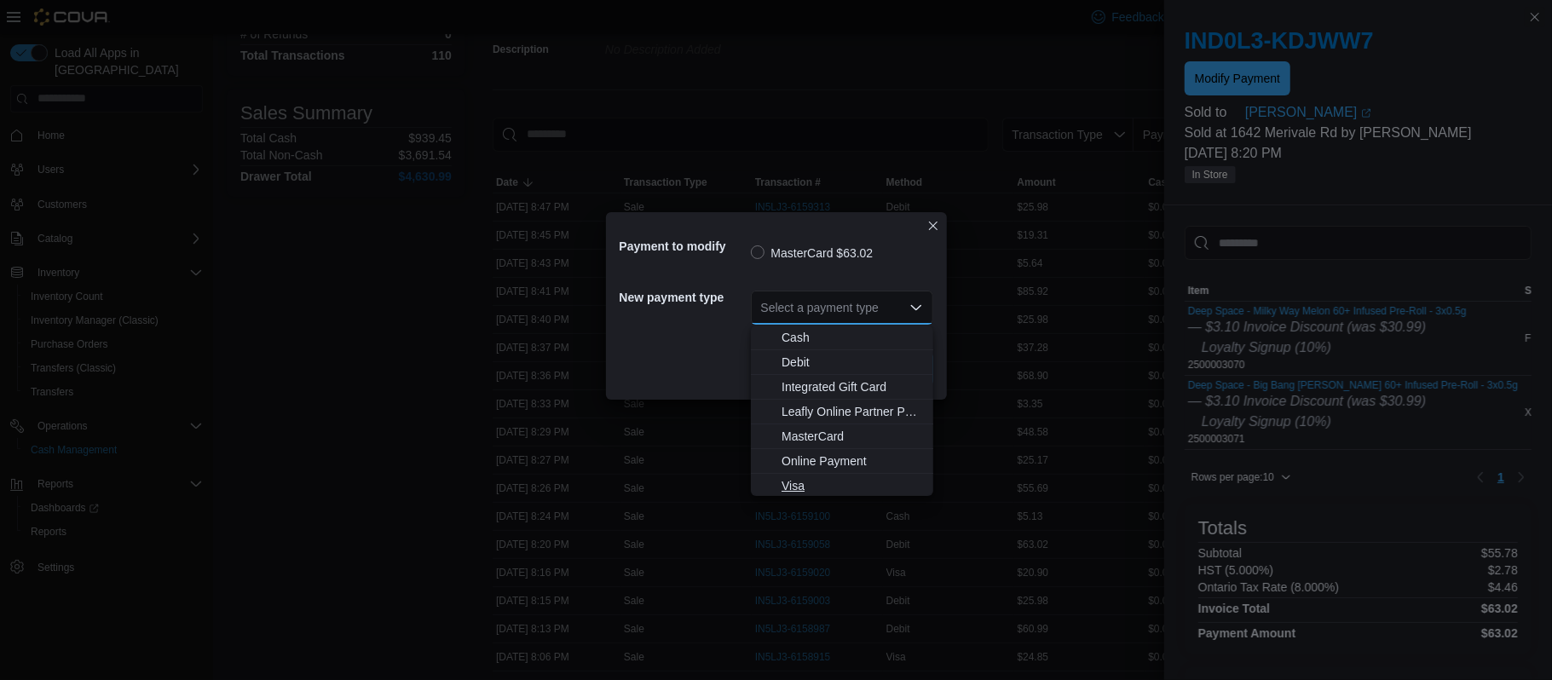
click at [801, 493] on span "Visa" at bounding box center [853, 485] width 142 height 17
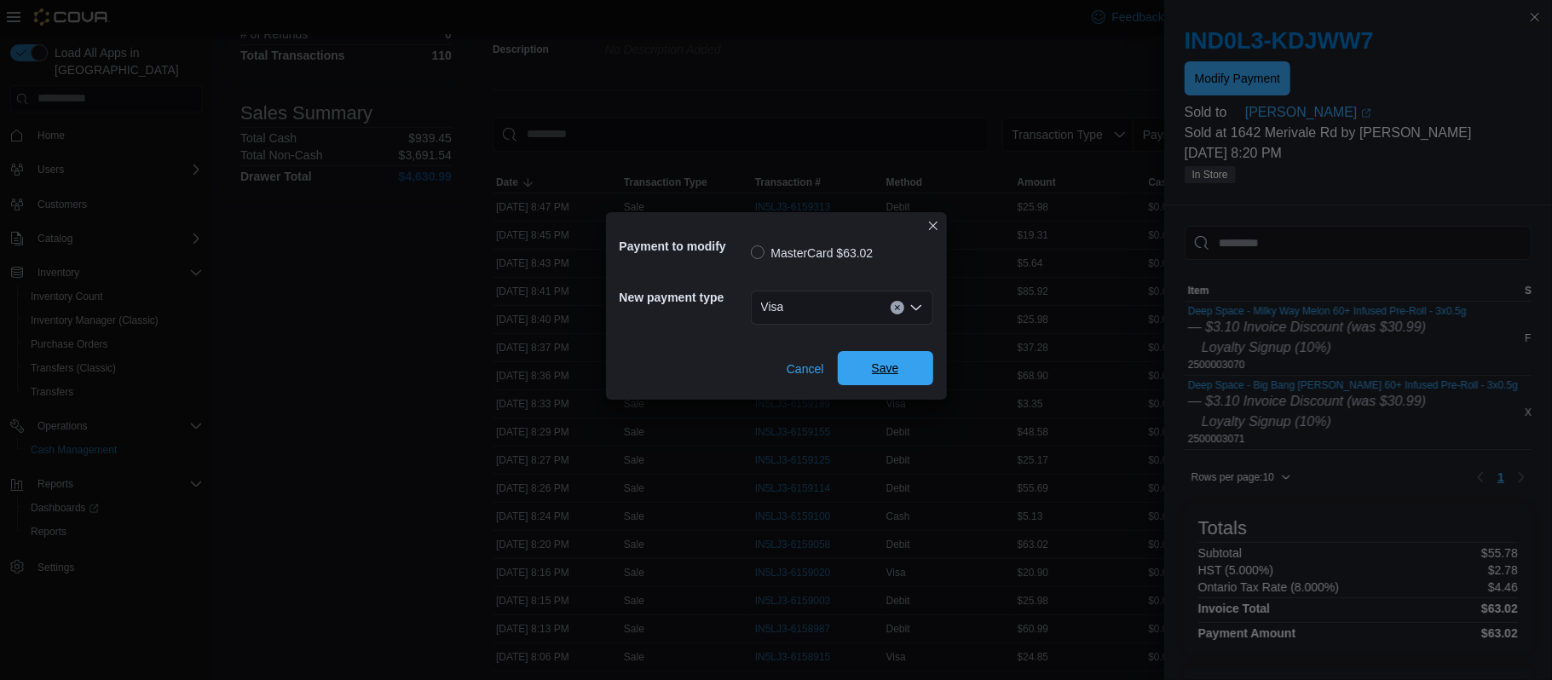
click at [884, 384] on span "Save" at bounding box center [885, 368] width 75 height 34
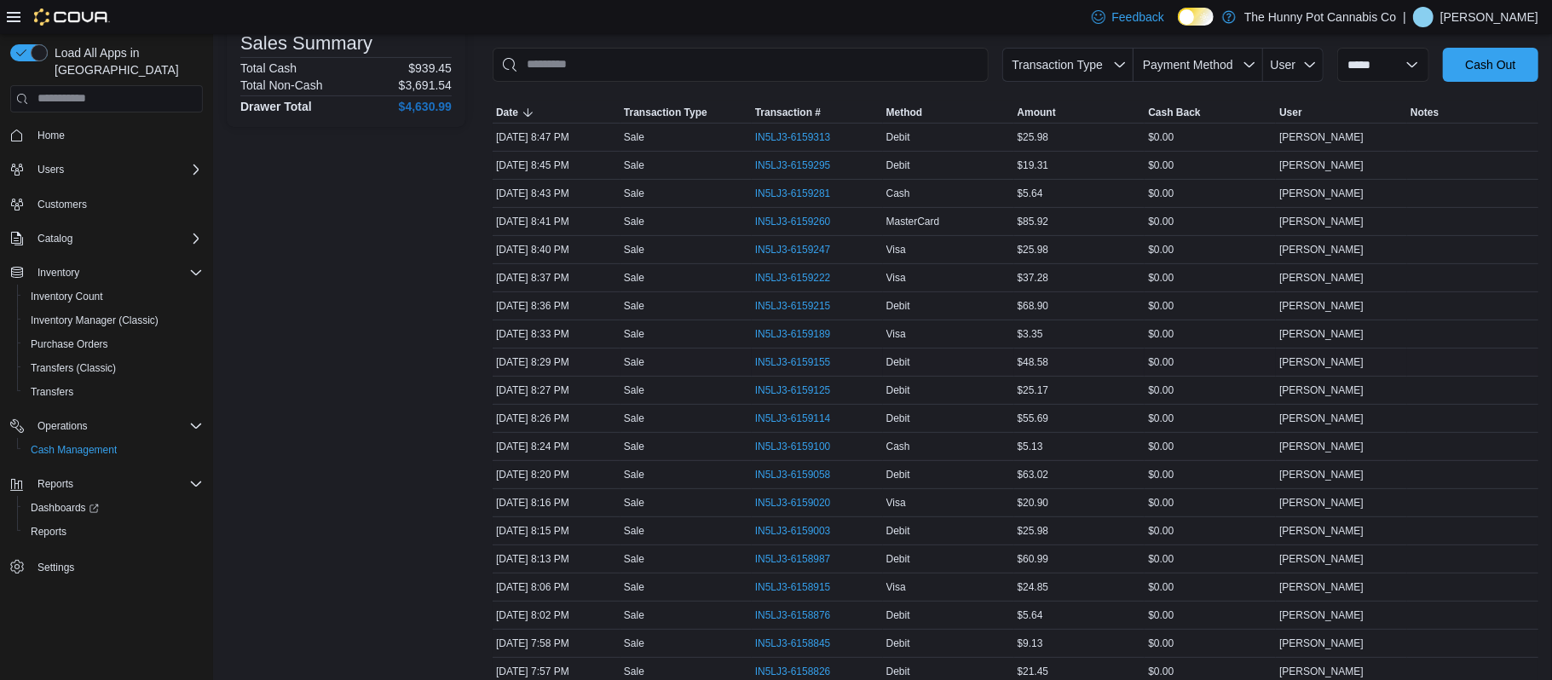
scroll to position [256, 0]
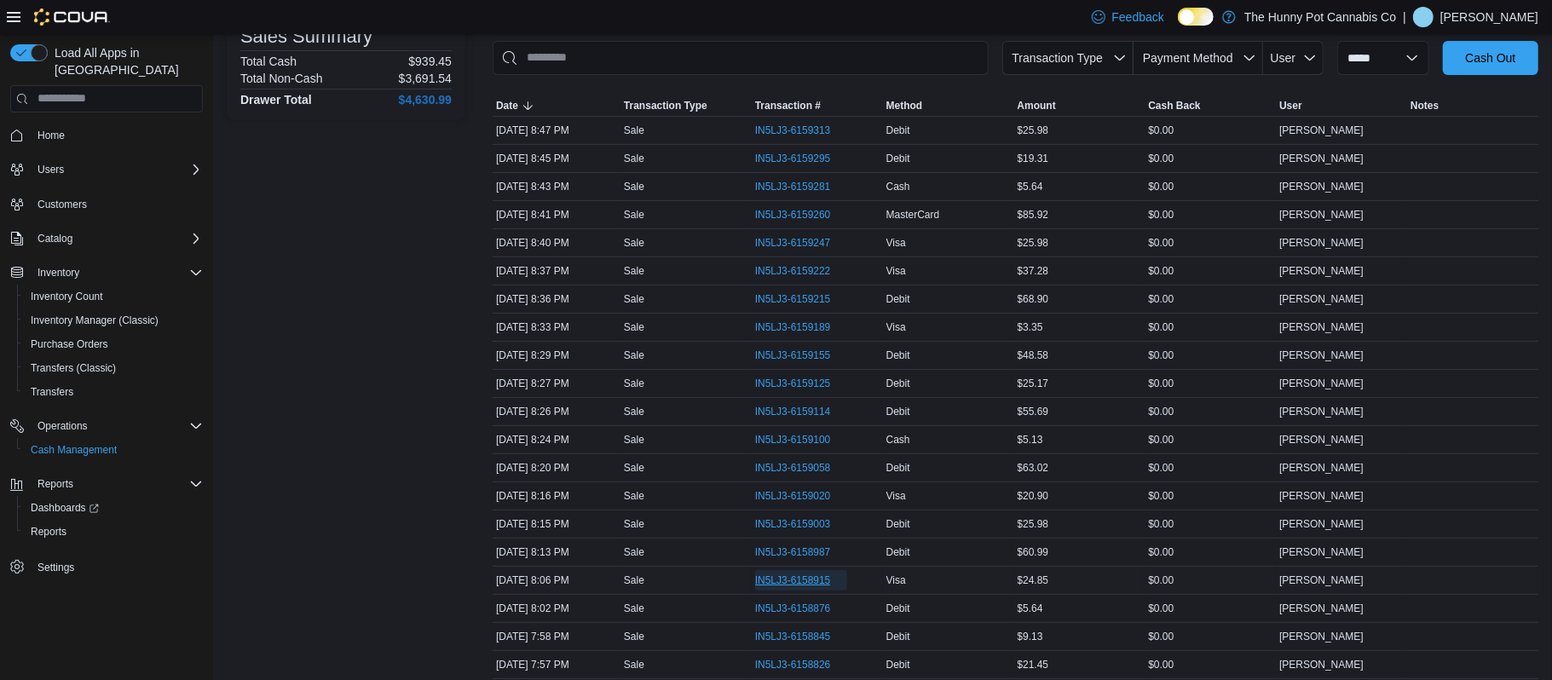
click at [768, 587] on span "IN5LJ3-6158915" at bounding box center [793, 581] width 76 height 14
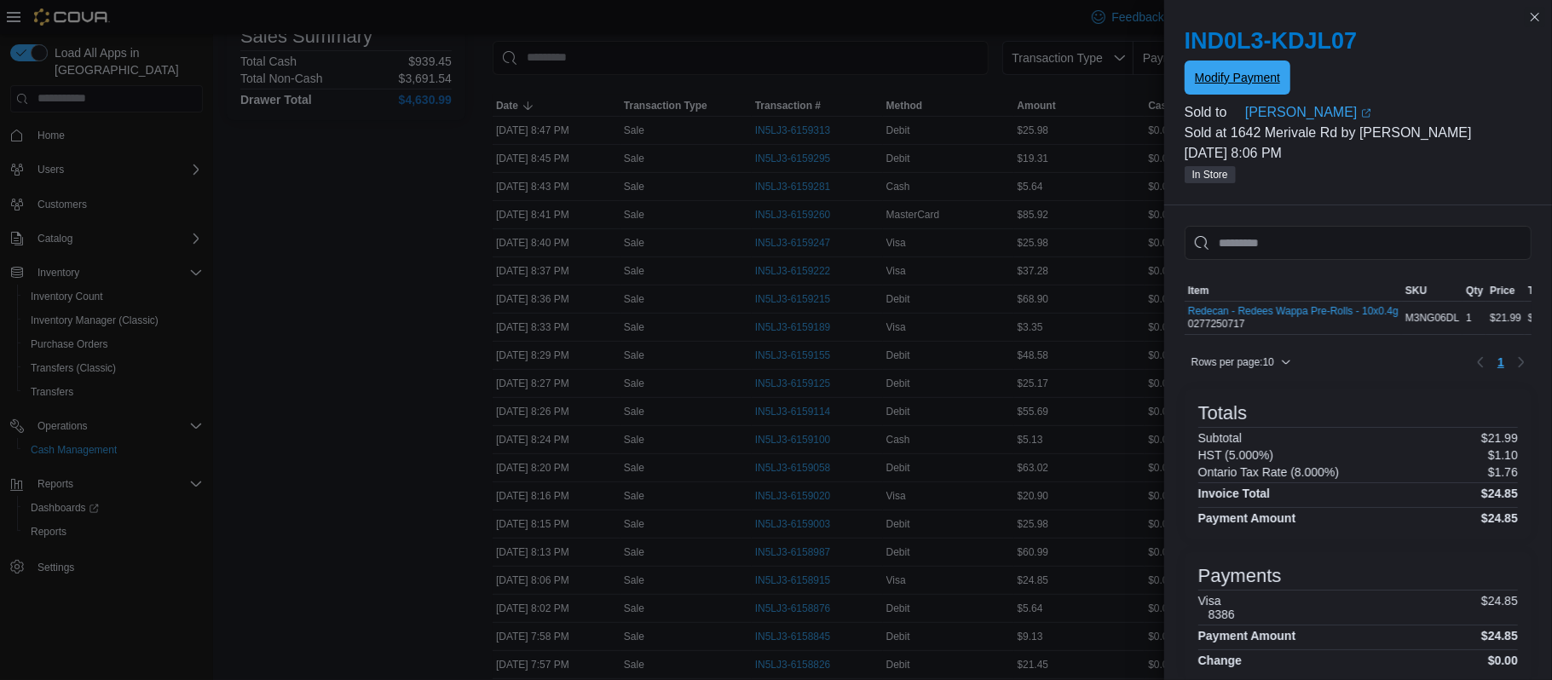
click at [1235, 78] on span "Modify Payment" at bounding box center [1237, 77] width 85 height 17
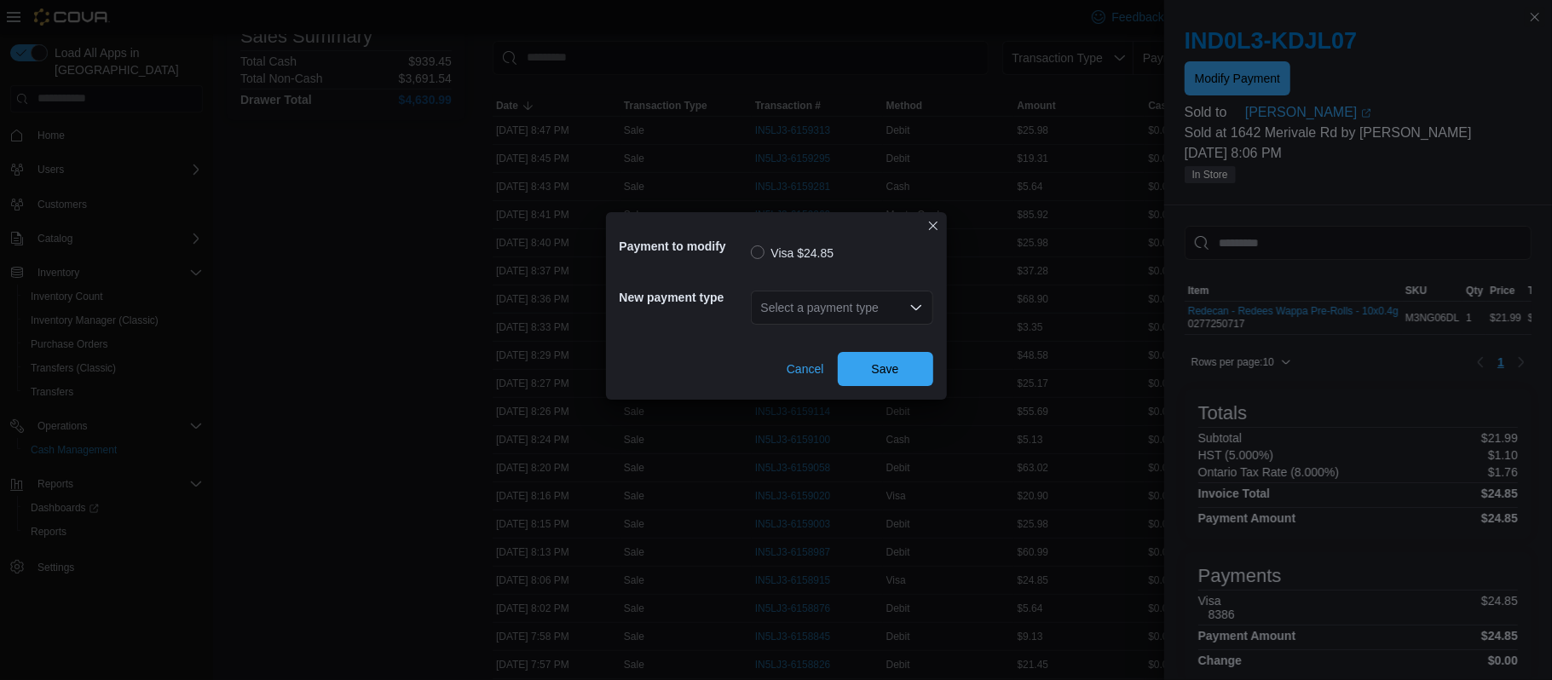
click at [863, 303] on div "Select a payment type" at bounding box center [842, 308] width 182 height 34
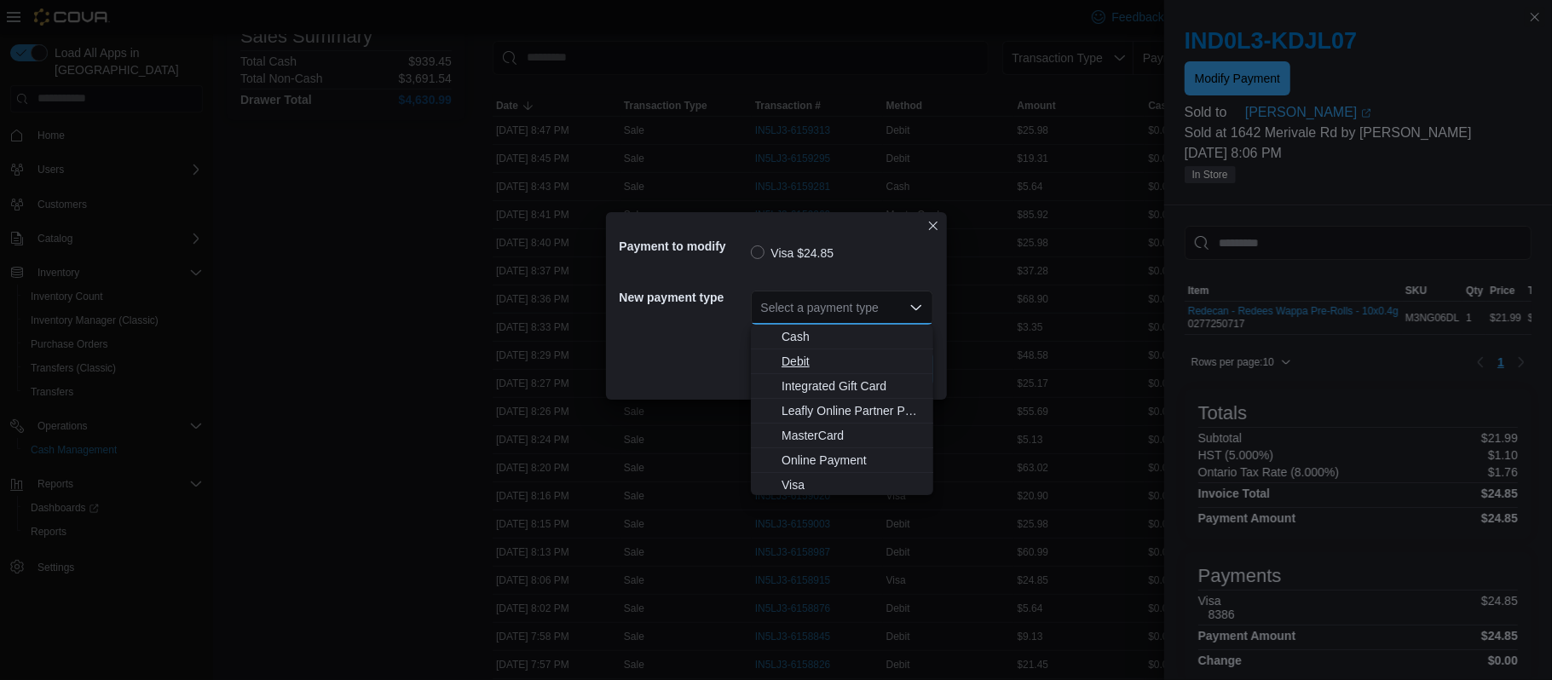
click at [798, 361] on span "Debit" at bounding box center [853, 361] width 142 height 17
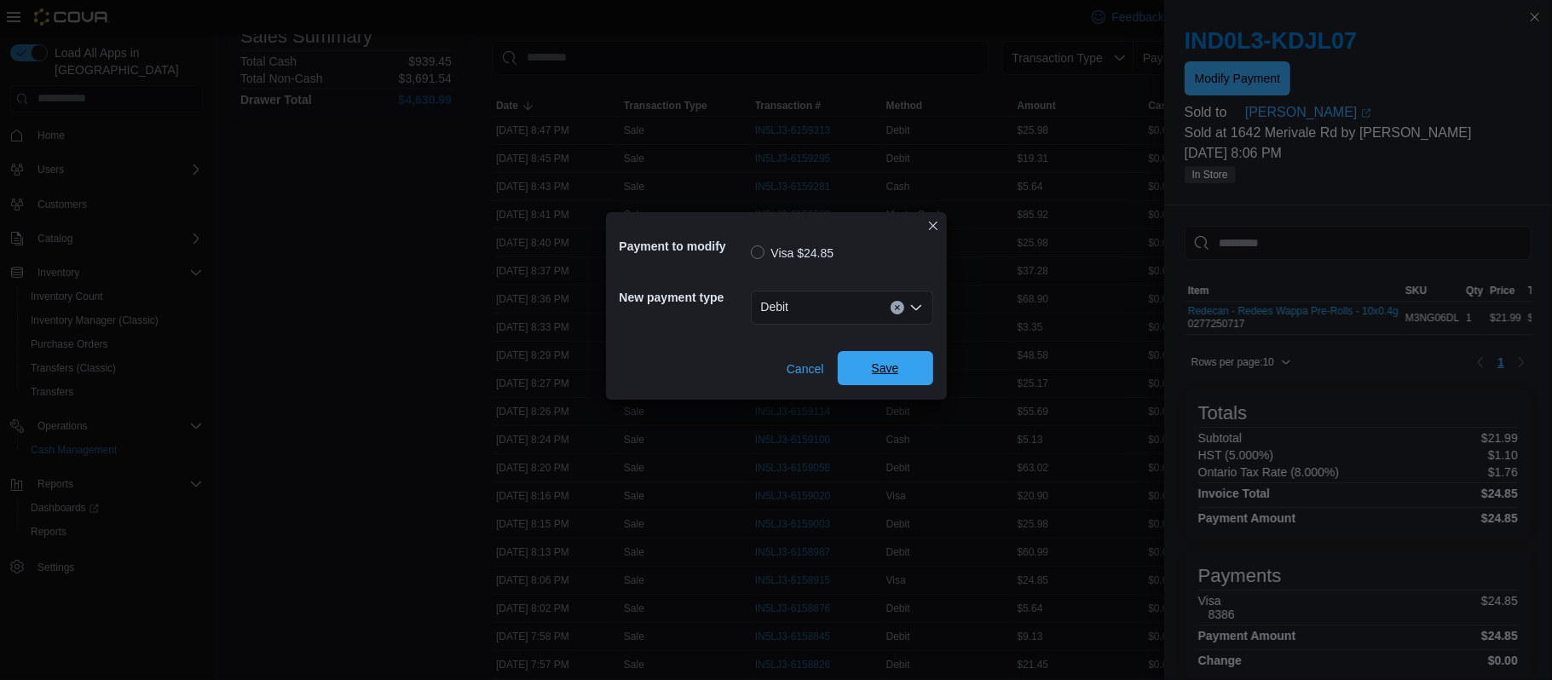
click at [907, 366] on span "Save" at bounding box center [885, 368] width 75 height 34
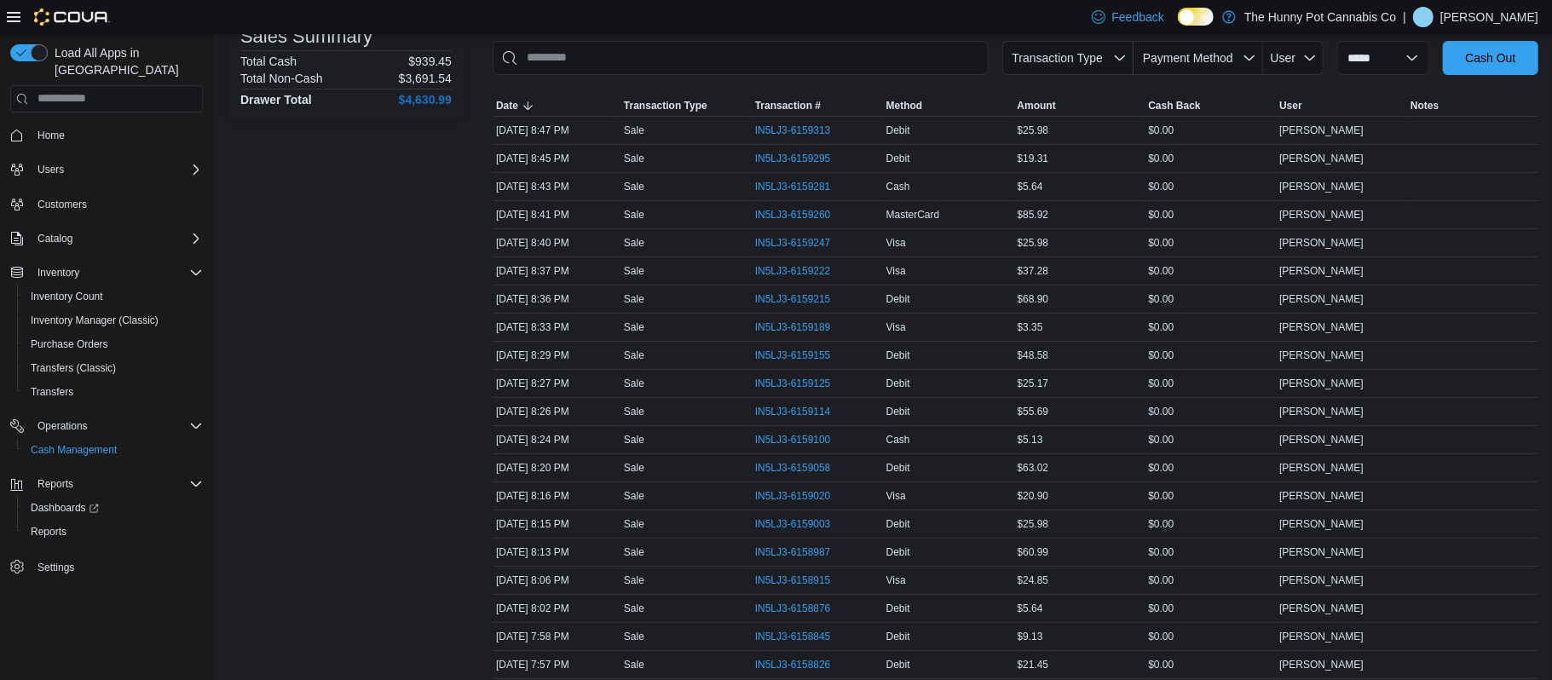
scroll to position [0, 0]
